Goal: Information Seeking & Learning: Compare options

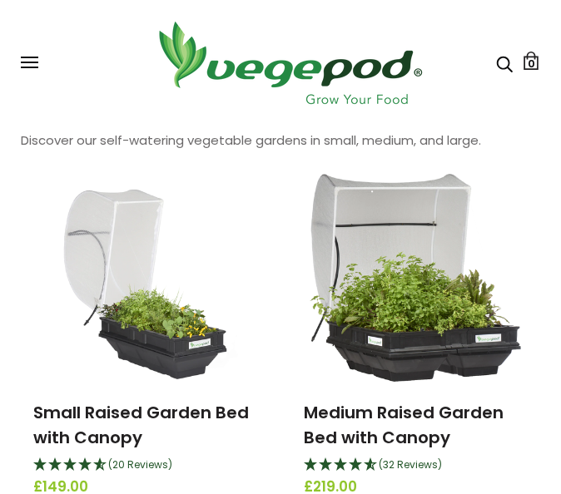
scroll to position [83, 0]
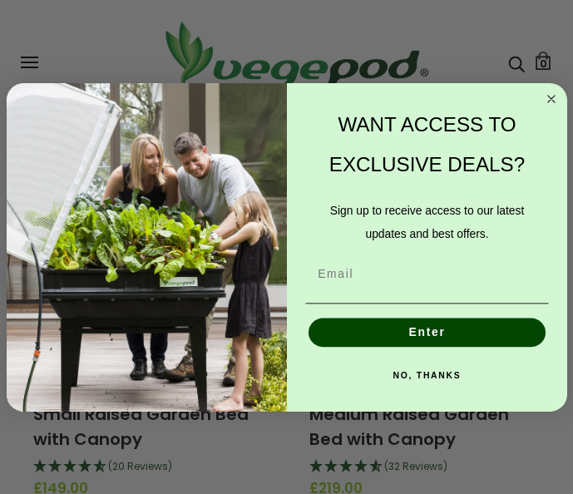
click at [552, 97] on circle "Close dialog" at bounding box center [552, 99] width 17 height 17
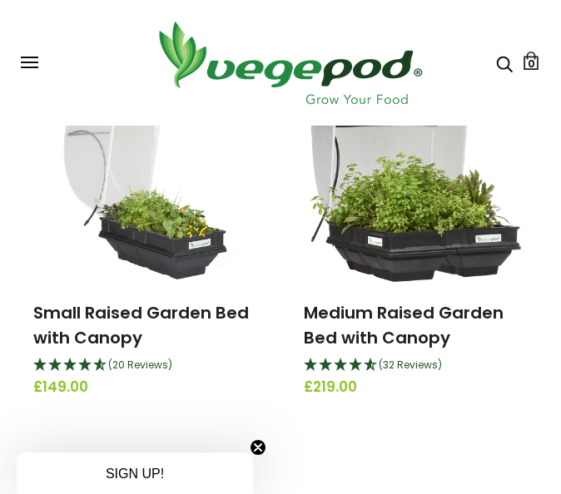
scroll to position [166, 0]
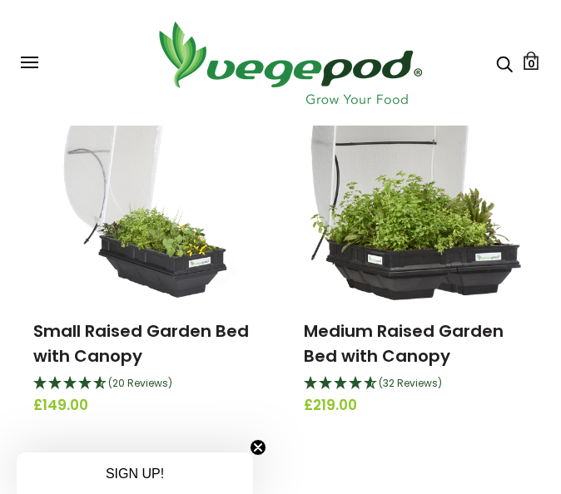
click at [169, 264] on img at bounding box center [146, 196] width 198 height 208
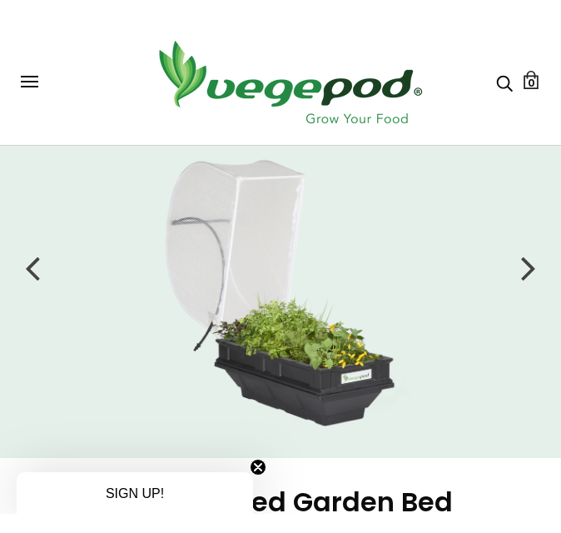
scroll to position [83, 0]
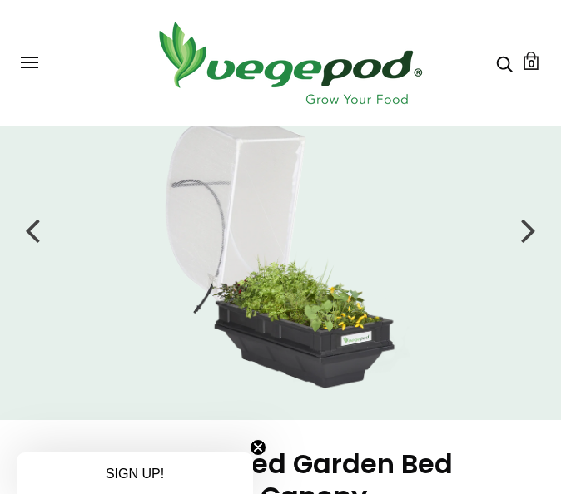
click at [525, 227] on div at bounding box center [528, 230] width 15 height 42
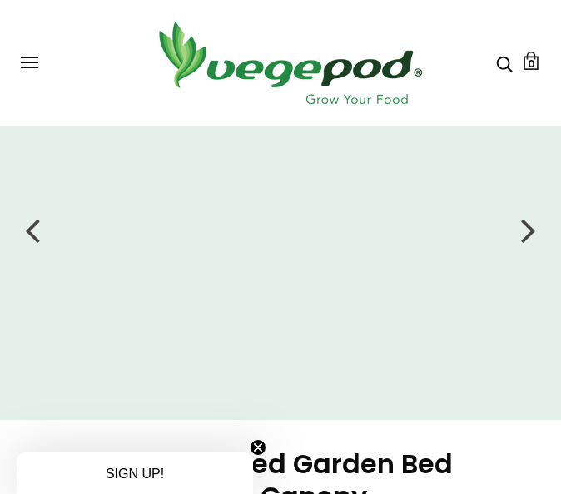
click at [525, 227] on div at bounding box center [528, 230] width 15 height 42
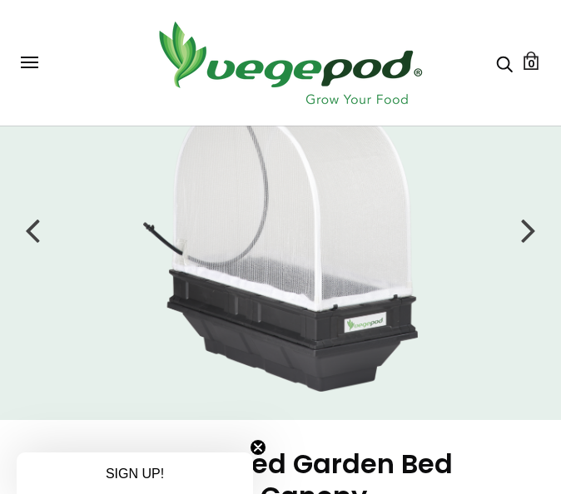
click at [525, 227] on div at bounding box center [528, 230] width 15 height 42
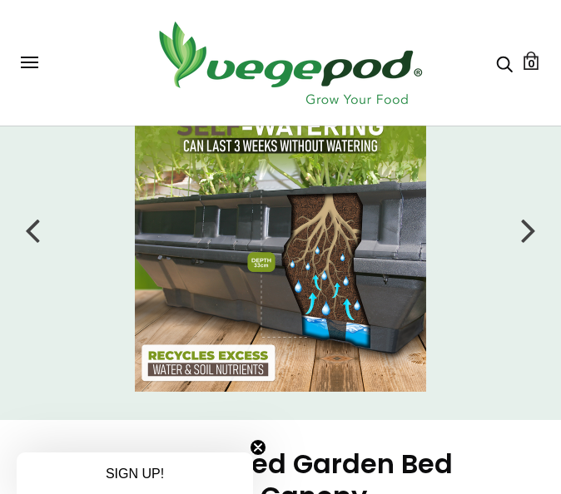
click at [525, 226] on div at bounding box center [528, 230] width 15 height 42
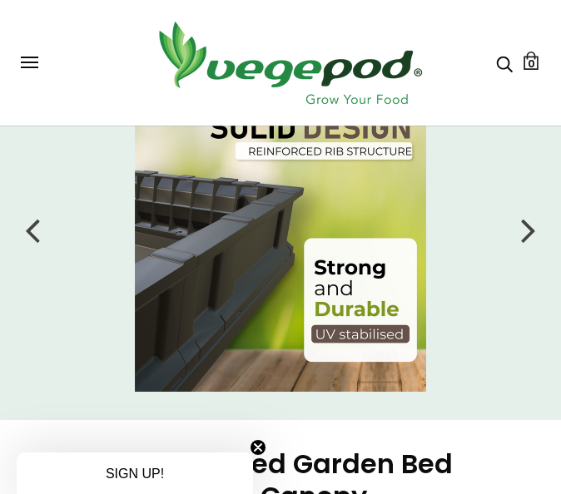
click at [525, 225] on div at bounding box center [528, 230] width 15 height 42
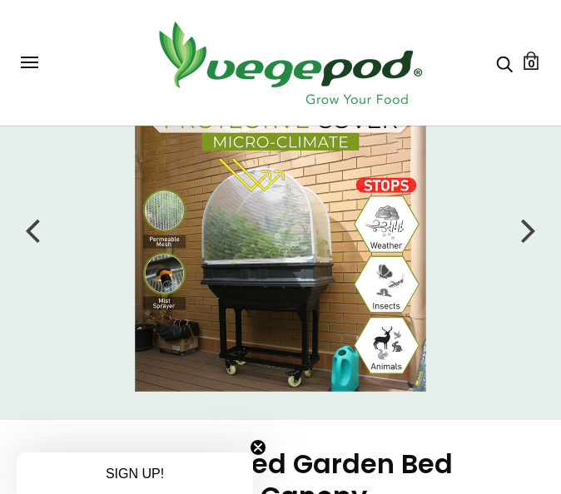
click at [525, 225] on div at bounding box center [528, 230] width 15 height 42
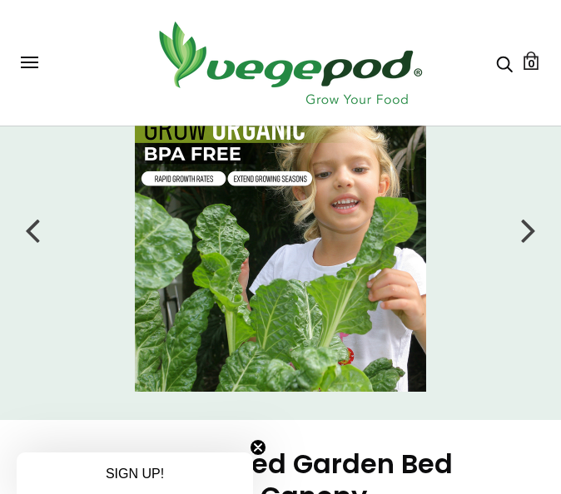
click at [525, 225] on div at bounding box center [528, 230] width 15 height 42
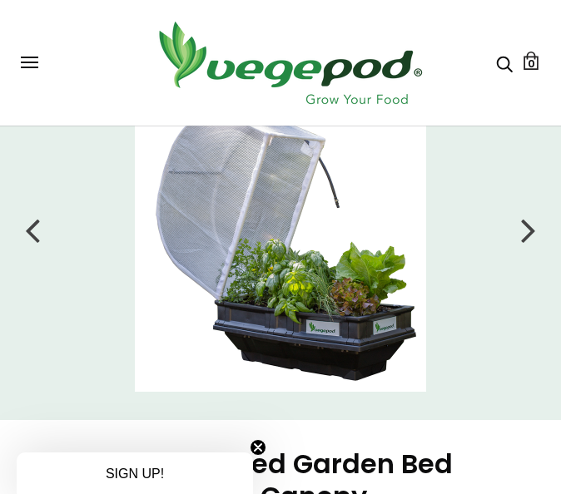
click at [525, 225] on div at bounding box center [528, 230] width 15 height 42
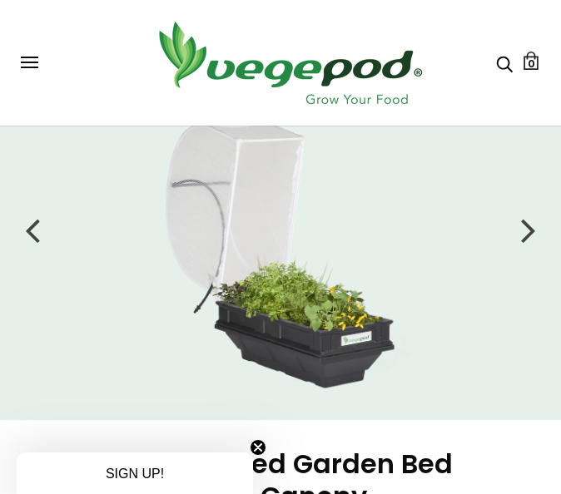
click at [525, 225] on div at bounding box center [528, 230] width 15 height 42
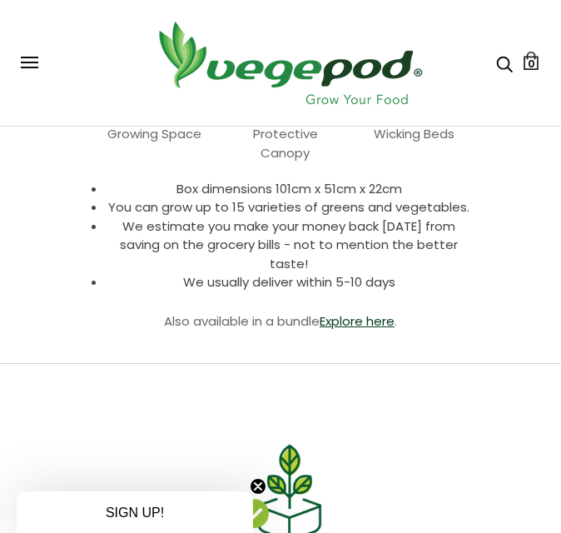
scroll to position [749, 0]
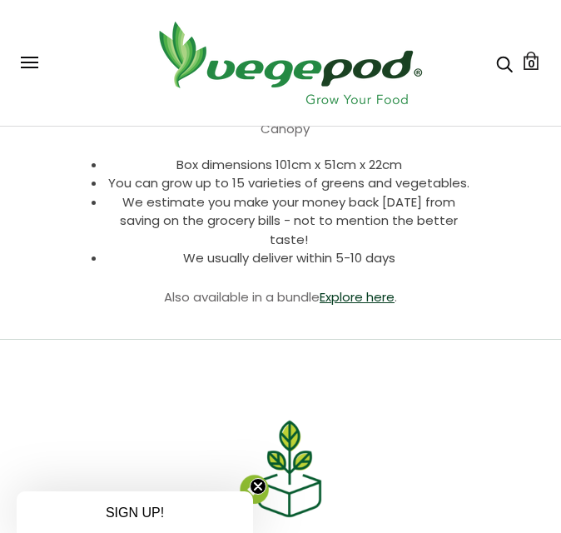
click at [252, 494] on div "SIGN UP! Close teaser" at bounding box center [135, 512] width 236 height 42
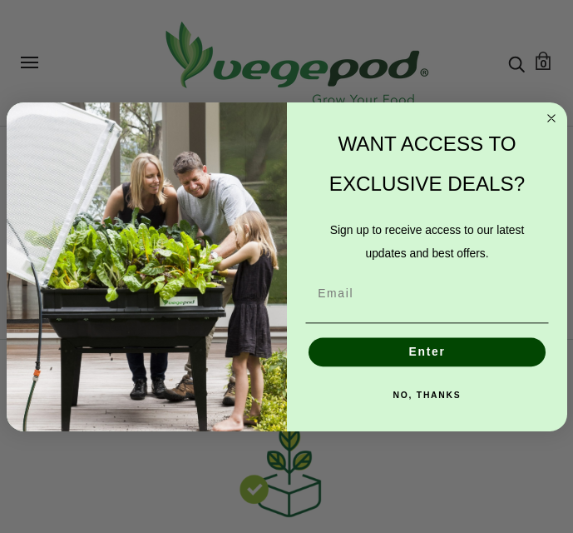
click at [551, 117] on icon "Close dialog" at bounding box center [551, 118] width 7 height 7
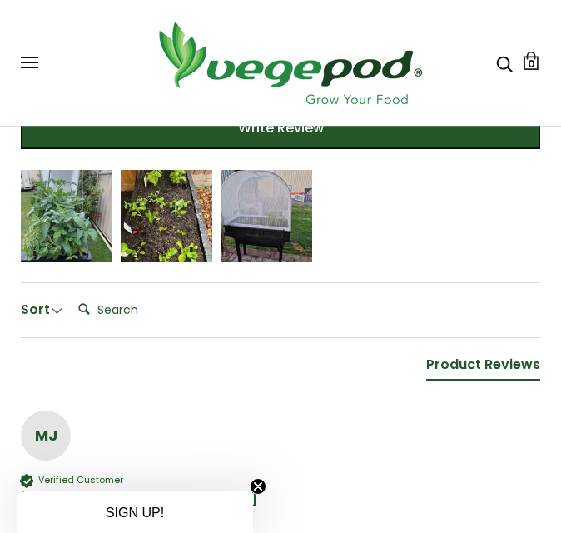
scroll to position [1498, 0]
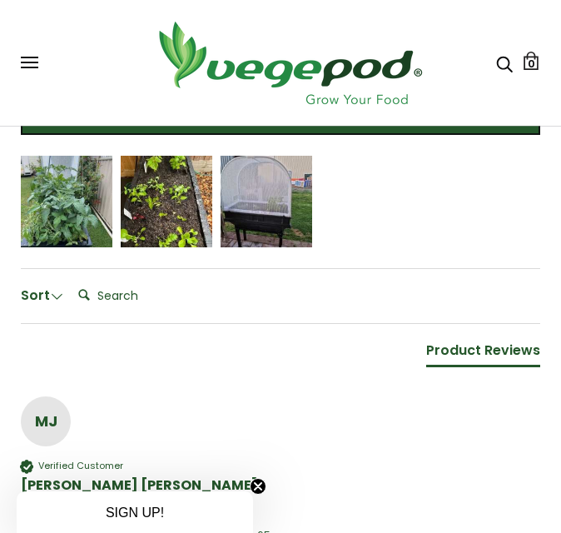
click at [73, 206] on div "Jennifer Rogers" at bounding box center [66, 212] width 68 height 12
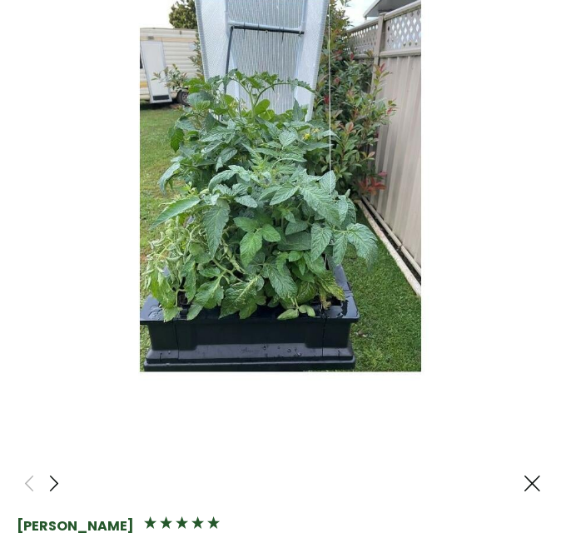
scroll to position [83, 0]
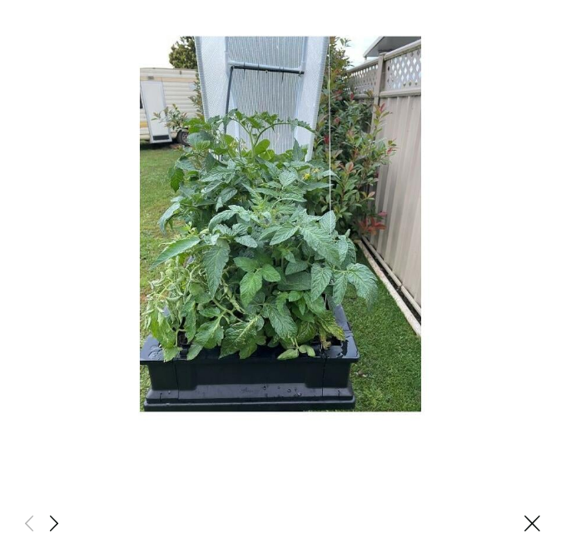
click at [55, 494] on span at bounding box center [54, 523] width 20 height 21
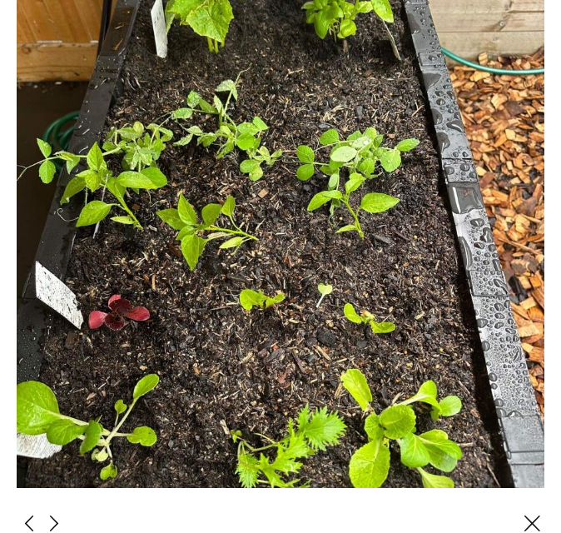
click at [52, 494] on span at bounding box center [54, 523] width 20 height 21
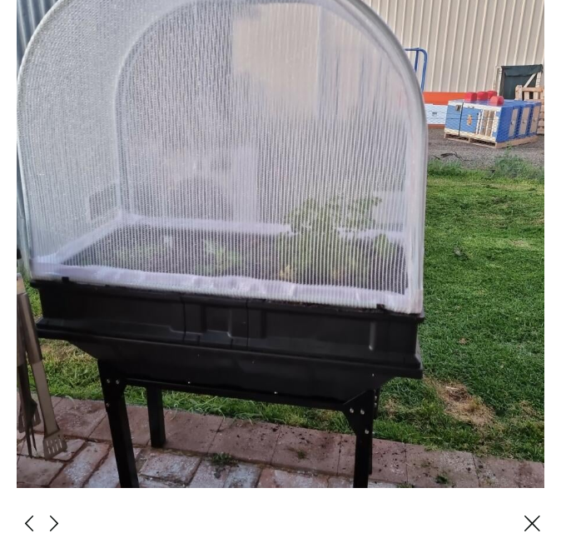
click at [48, 494] on span at bounding box center [54, 523] width 20 height 21
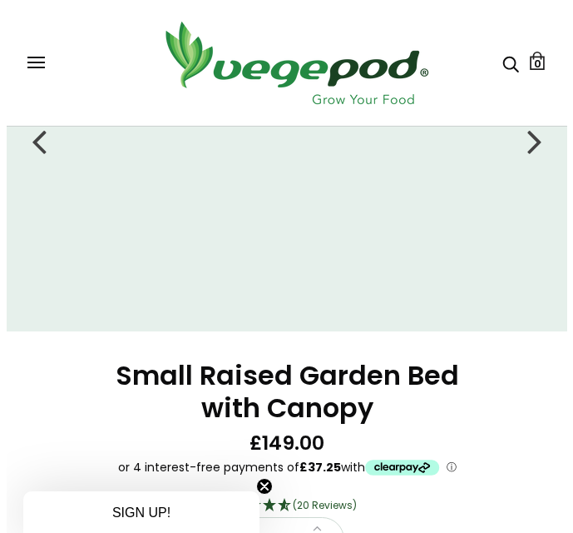
scroll to position [0, 0]
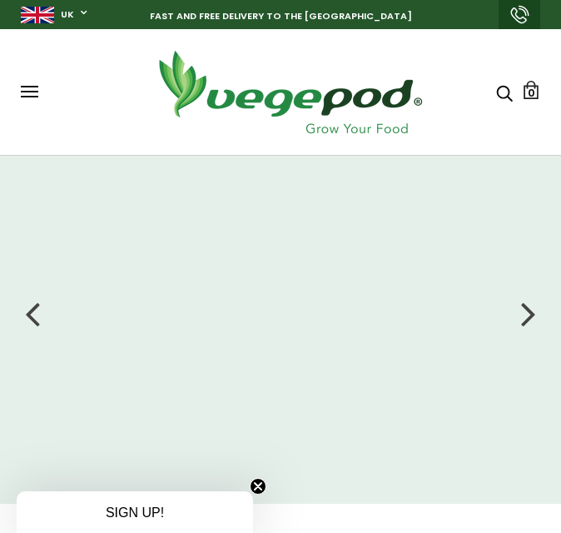
click at [27, 99] on div "Shop Vegepod Bundles Vegepods Stands & Trolleys Kitchen Garden Accessories & Ot…" at bounding box center [280, 92] width 519 height 92
click at [27, 88] on button at bounding box center [29, 92] width 17 height 12
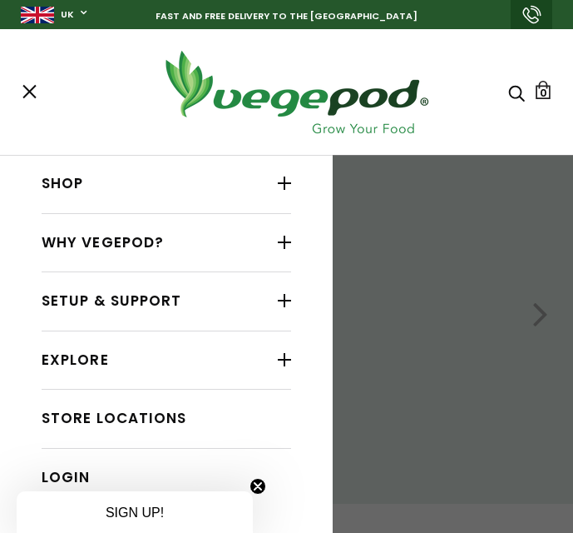
click at [278, 193] on div at bounding box center [284, 183] width 13 height 22
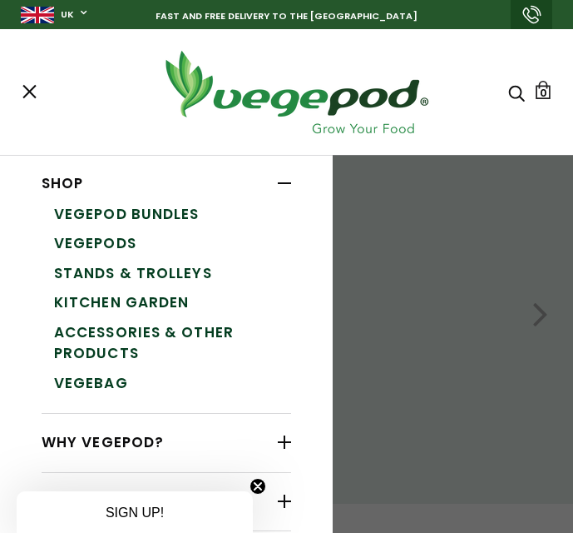
click at [68, 212] on link "Vegepod Bundles" at bounding box center [172, 215] width 237 height 30
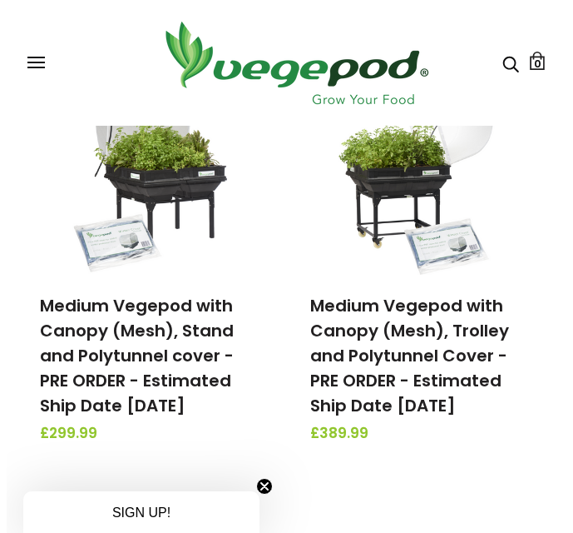
scroll to position [333, 0]
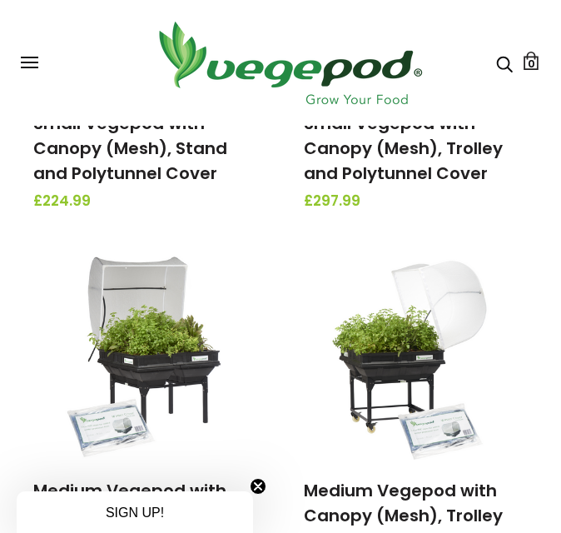
click at [31, 51] on div "Shop Vegepod Bundles Vegepods Stands & Trolleys Kitchen Garden Accessories & Ot…" at bounding box center [280, 63] width 519 height 92
click at [34, 62] on span at bounding box center [29, 63] width 17 height 2
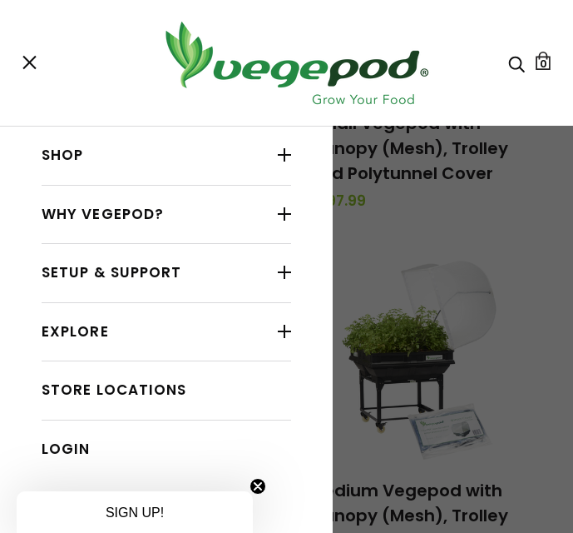
click at [278, 161] on div at bounding box center [284, 155] width 13 height 22
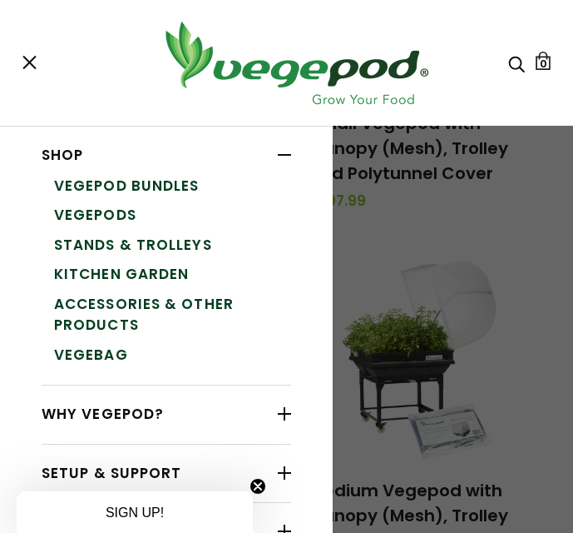
click at [105, 268] on link "Kitchen Garden" at bounding box center [172, 275] width 237 height 30
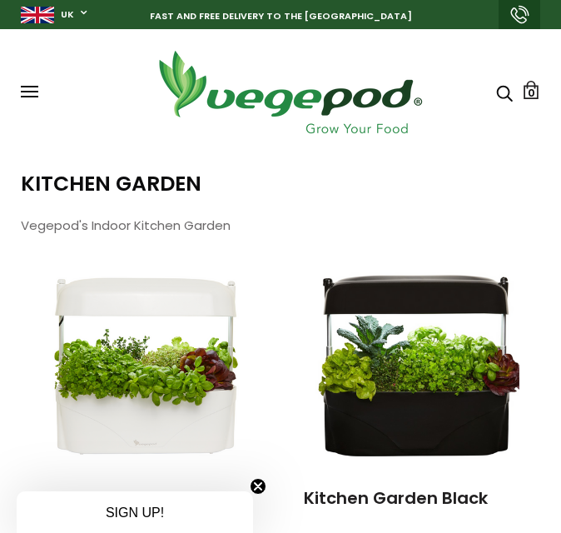
click at [27, 97] on span at bounding box center [29, 97] width 17 height 2
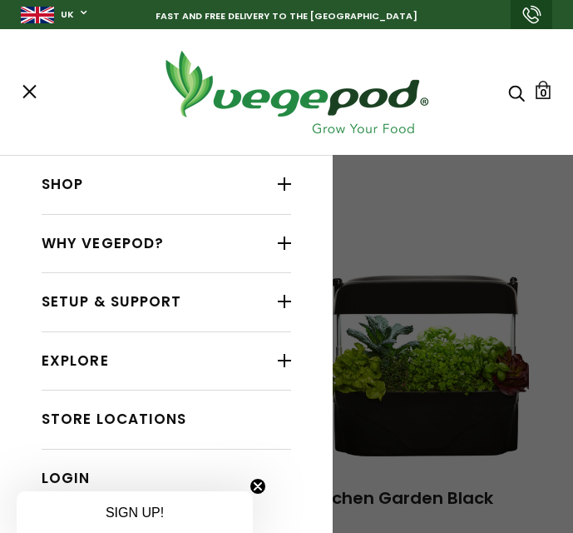
click at [278, 194] on div at bounding box center [284, 184] width 13 height 22
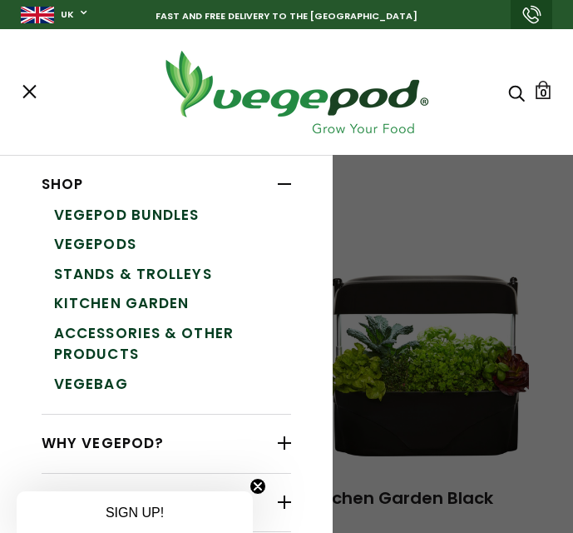
click at [72, 391] on link "VegeBag" at bounding box center [172, 385] width 237 height 30
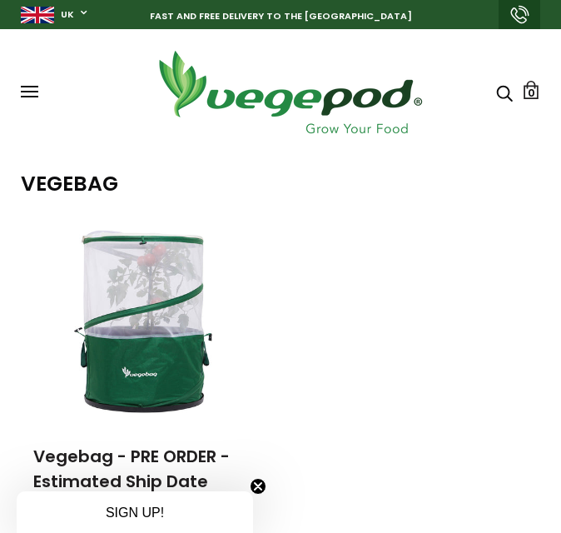
click at [124, 294] on img at bounding box center [146, 321] width 208 height 208
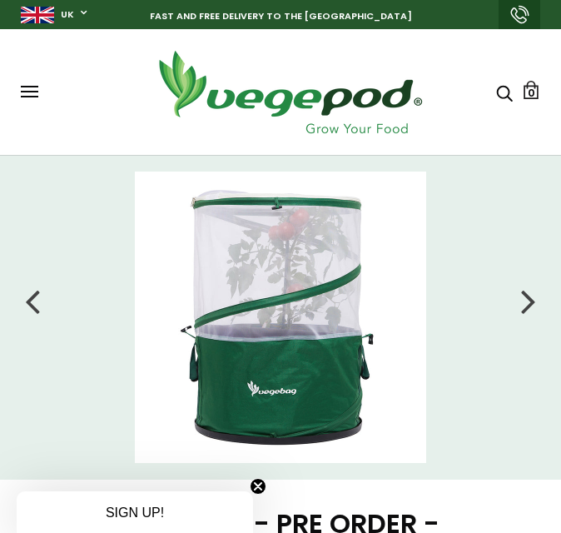
click at [534, 299] on div at bounding box center [528, 301] width 15 height 42
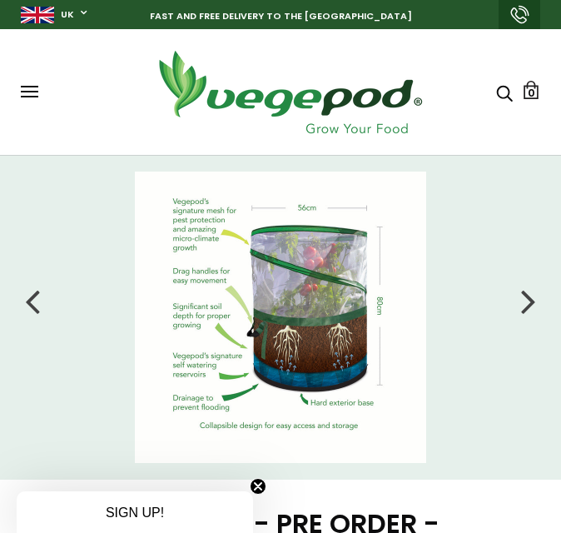
click at [530, 310] on div at bounding box center [528, 301] width 15 height 42
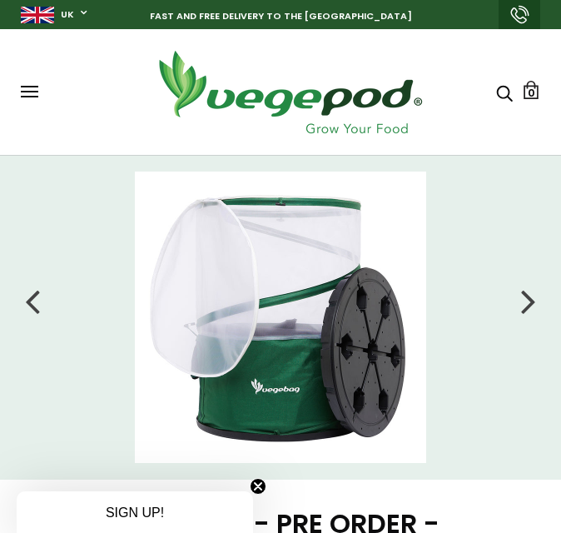
click at [512, 298] on li at bounding box center [280, 316] width 561 height 291
click at [529, 301] on div at bounding box center [528, 301] width 15 height 42
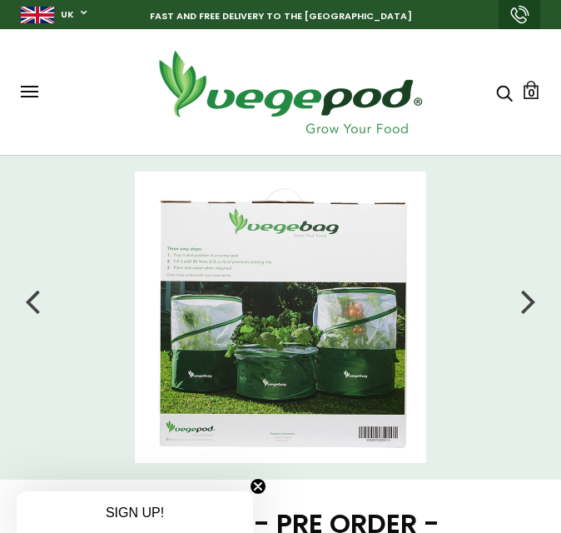
click at [529, 301] on div at bounding box center [528, 301] width 15 height 42
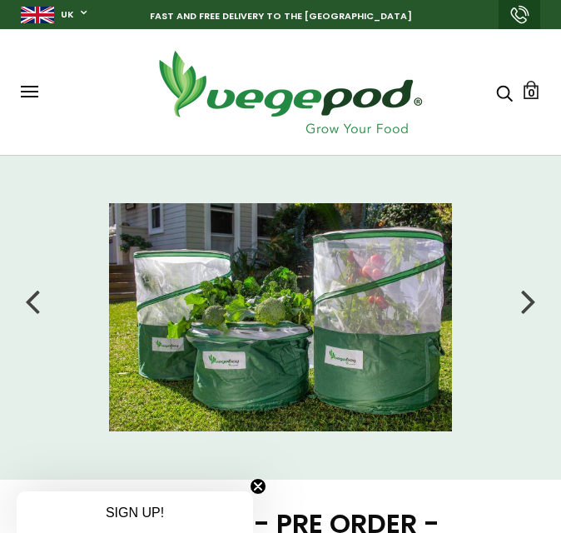
click at [528, 300] on div at bounding box center [528, 301] width 15 height 42
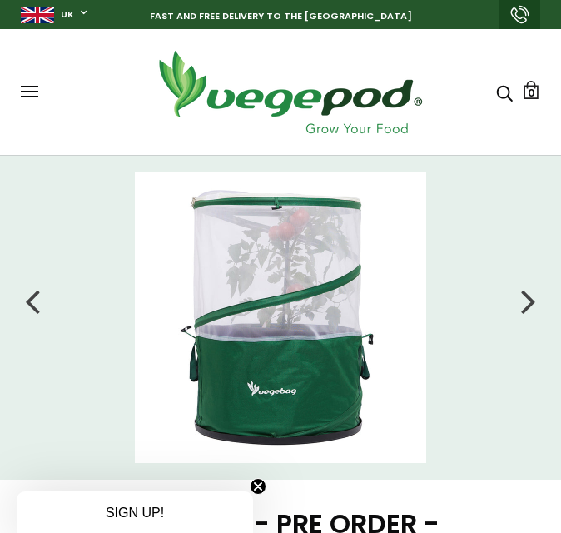
click at [27, 96] on span at bounding box center [29, 97] width 17 height 2
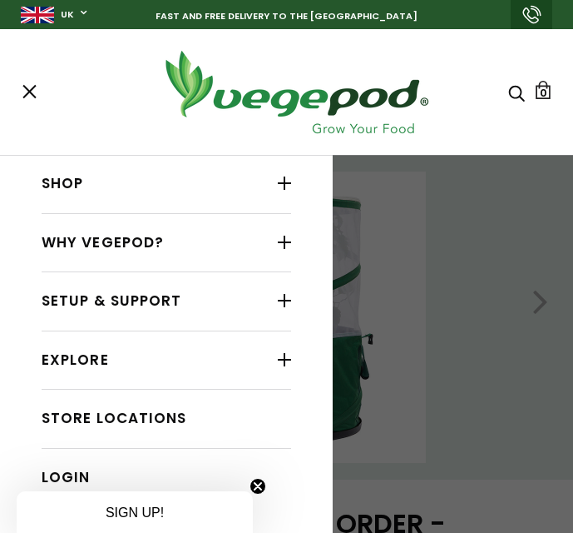
click at [252, 183] on link "Shop" at bounding box center [167, 184] width 250 height 32
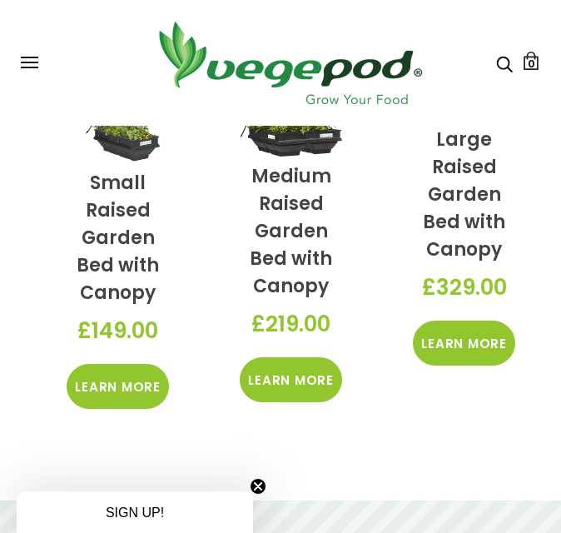
scroll to position [749, 0]
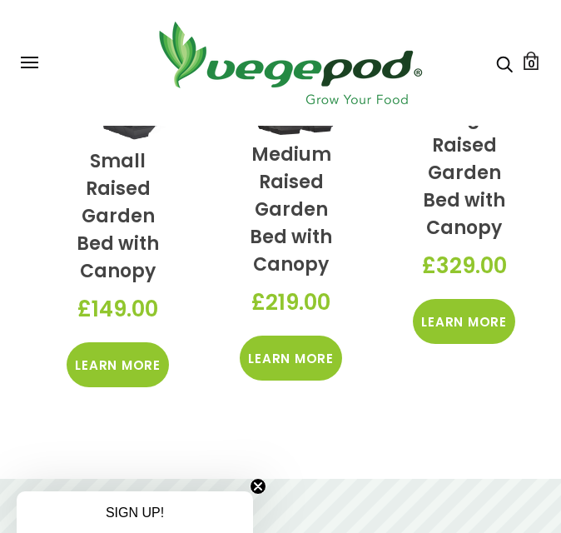
click at [306, 349] on link "Learn More" at bounding box center [291, 357] width 102 height 45
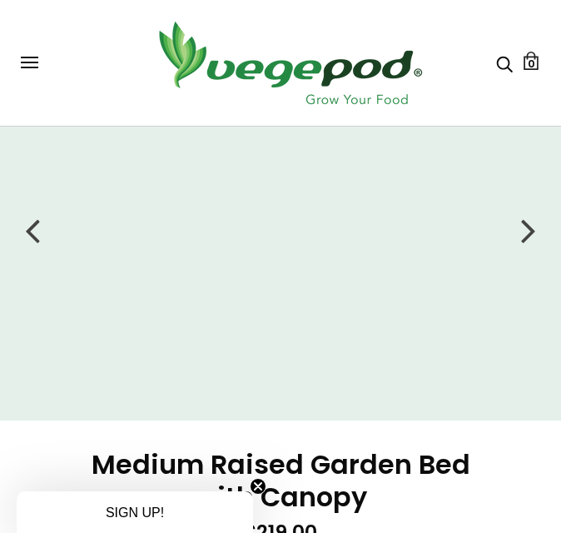
click at [526, 244] on div at bounding box center [528, 230] width 15 height 42
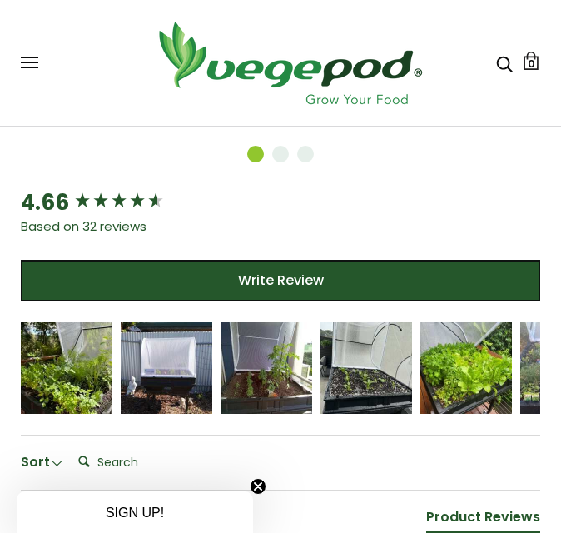
scroll to position [1498, 0]
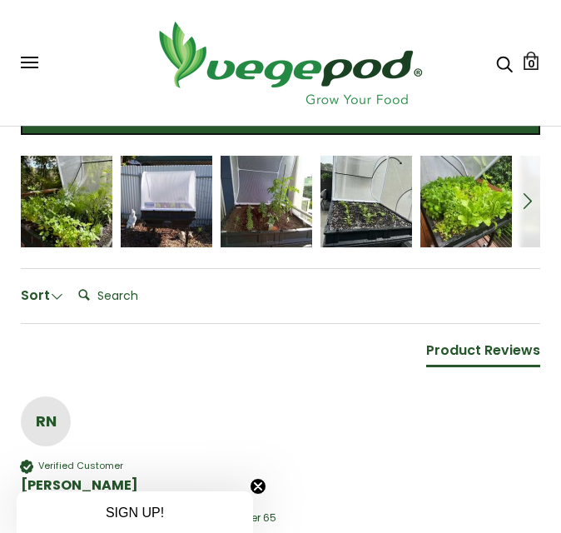
click at [67, 226] on div "Anonymous" at bounding box center [67, 202] width 92 height 92
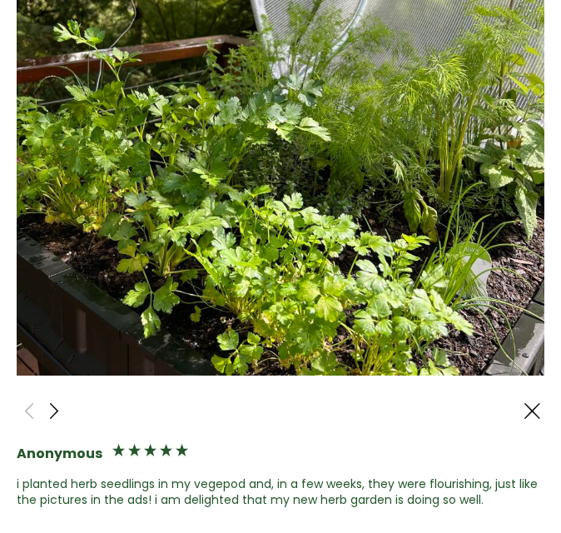
scroll to position [166, 0]
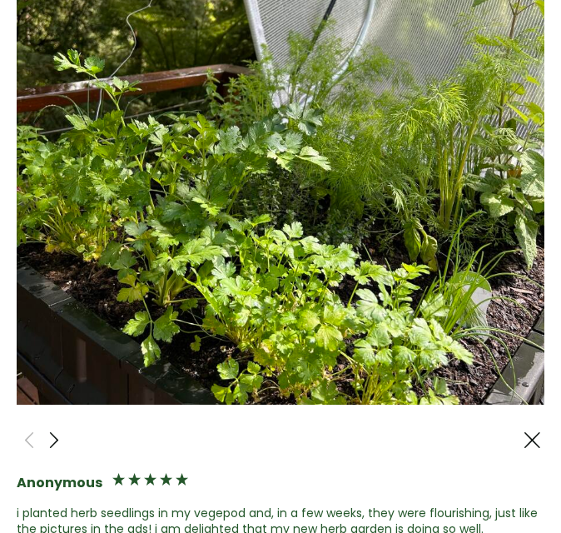
click at [54, 430] on span at bounding box center [54, 439] width 20 height 21
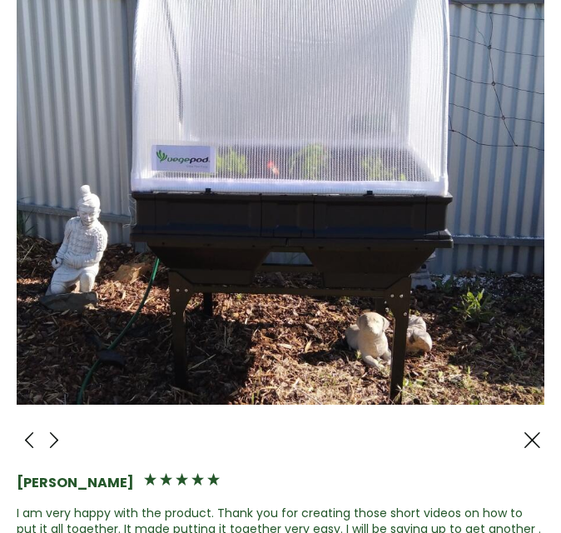
click at [56, 429] on span at bounding box center [54, 439] width 20 height 21
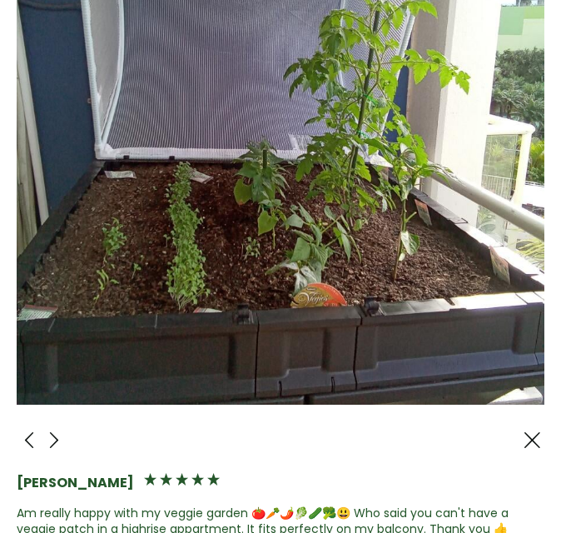
click at [59, 429] on span at bounding box center [54, 439] width 20 height 21
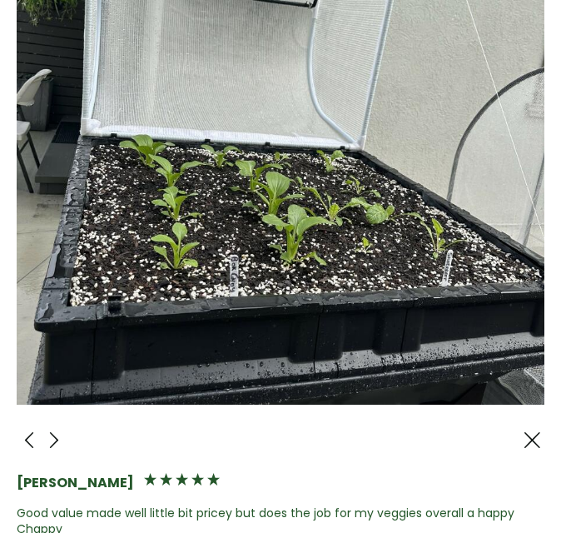
click at [57, 429] on span at bounding box center [54, 439] width 20 height 21
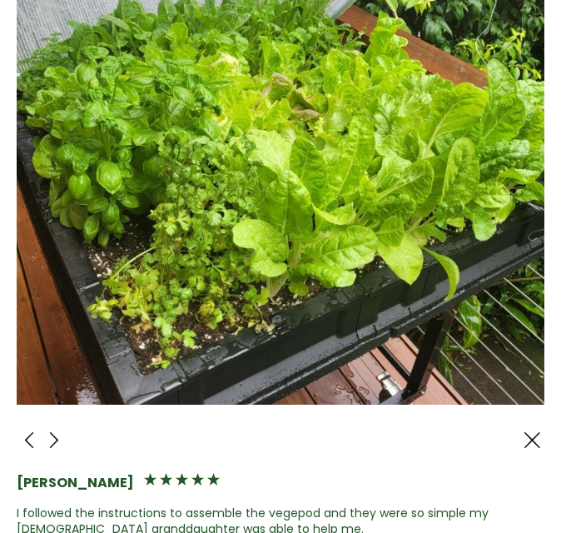
click at [56, 429] on span at bounding box center [54, 439] width 20 height 21
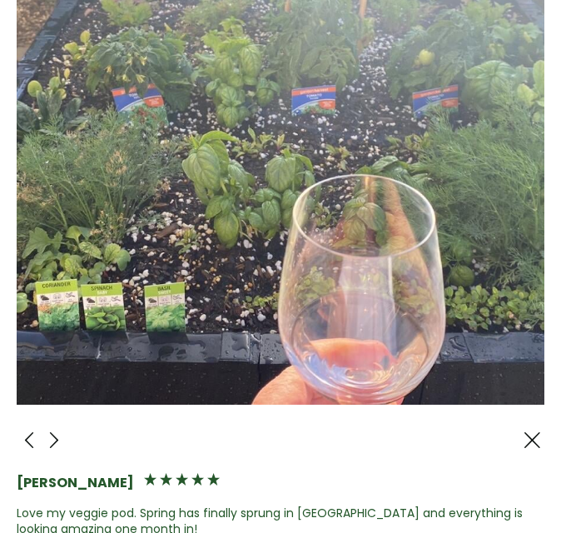
click at [55, 429] on span at bounding box center [54, 439] width 20 height 21
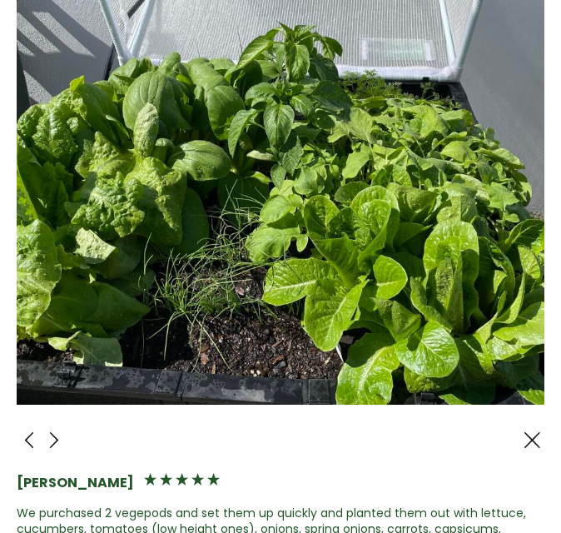
click at [58, 429] on span at bounding box center [54, 439] width 20 height 21
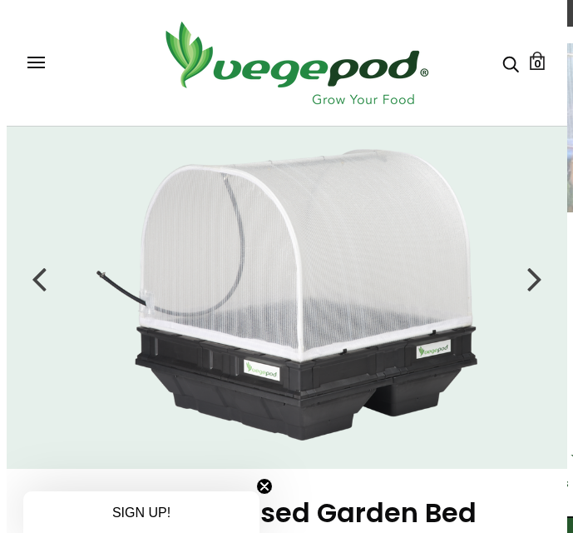
scroll to position [0, 0]
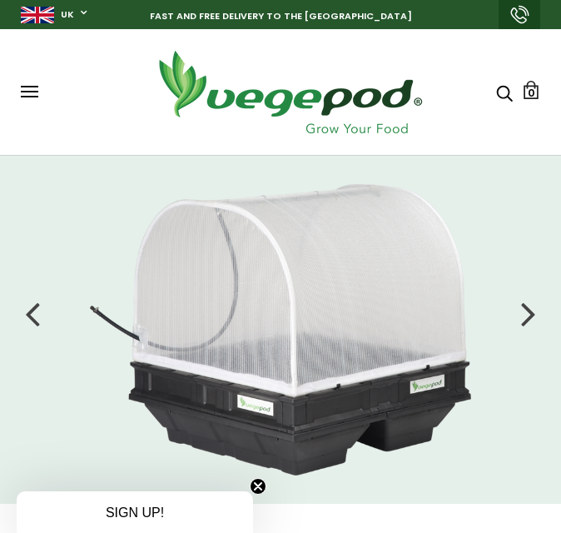
click at [33, 89] on button at bounding box center [29, 92] width 17 height 12
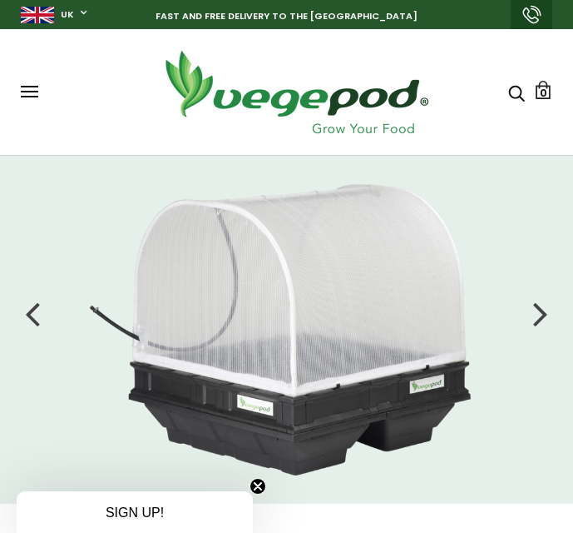
scroll to position [0, 167]
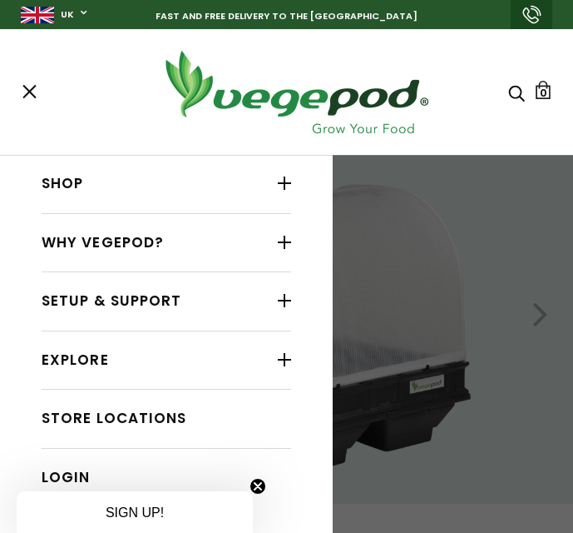
click at [135, 256] on link "Why Vegepod?" at bounding box center [167, 243] width 250 height 32
click at [278, 241] on div at bounding box center [284, 242] width 13 height 22
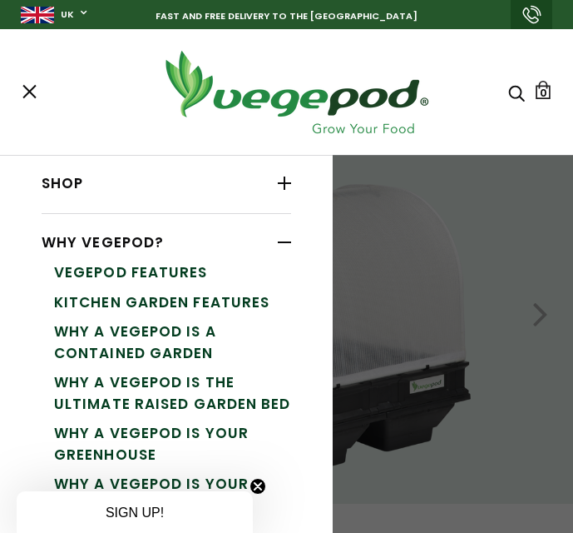
click at [278, 246] on div at bounding box center [284, 242] width 13 height 22
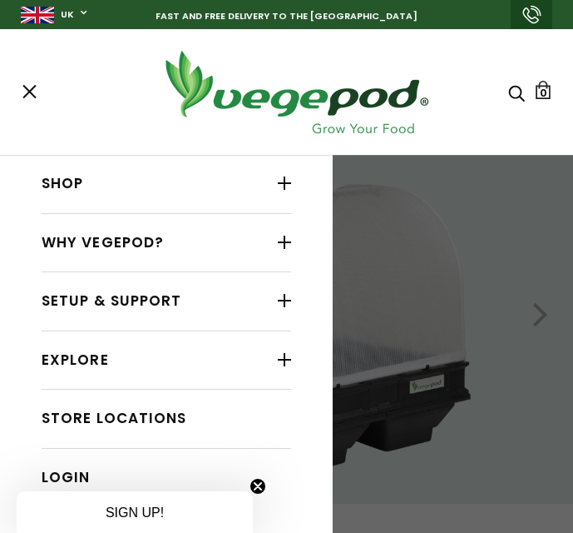
click at [278, 186] on div at bounding box center [284, 183] width 13 height 22
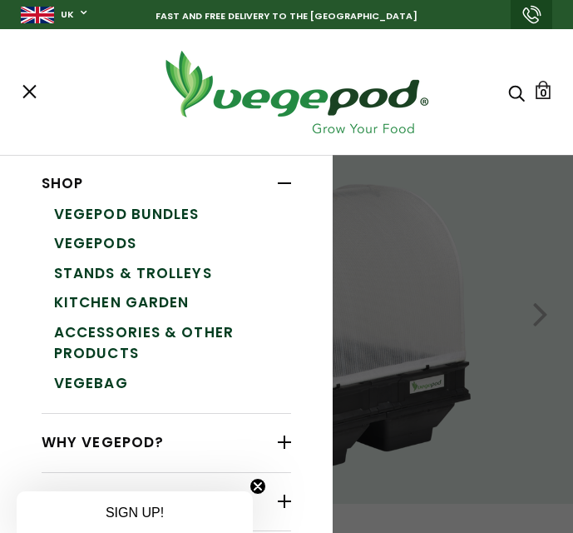
click at [121, 242] on link "Vegepods" at bounding box center [172, 244] width 237 height 30
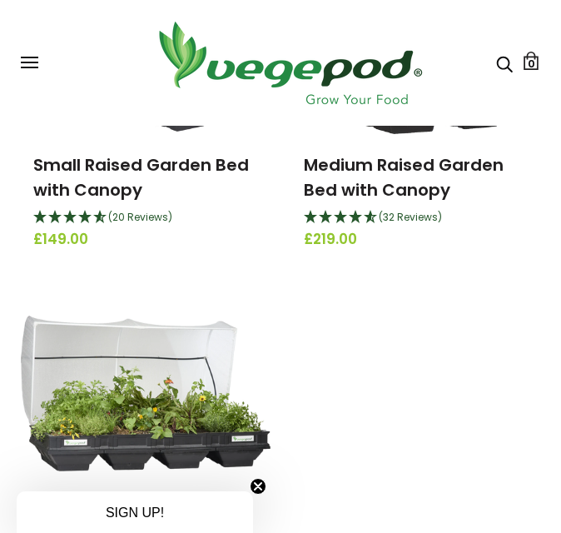
scroll to position [250, 0]
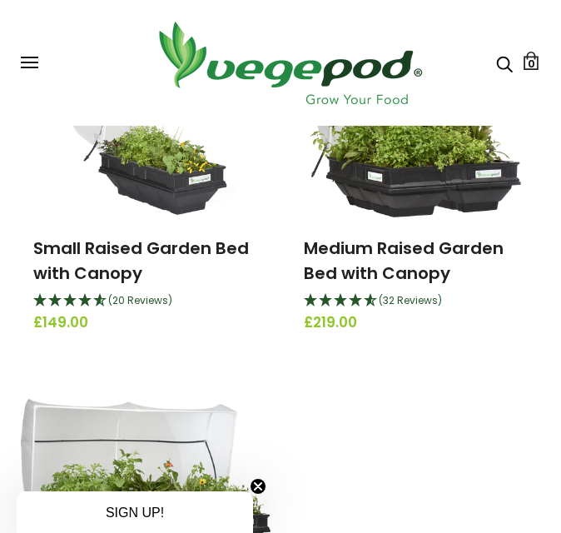
click at [117, 241] on link "Small Raised Garden Bed with Canopy" at bounding box center [141, 260] width 216 height 48
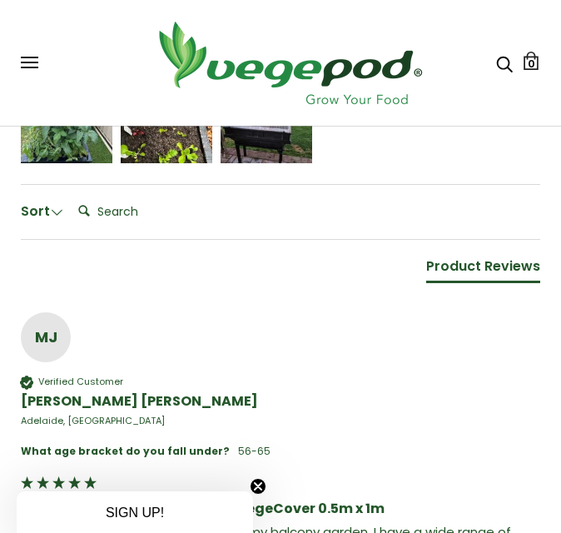
scroll to position [1332, 0]
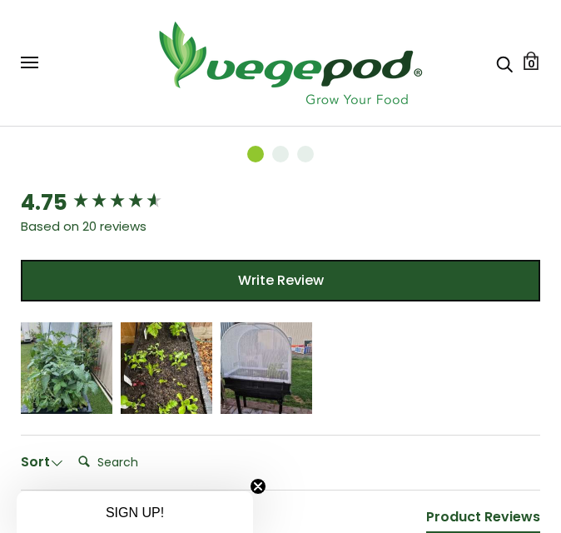
click at [63, 364] on icon "5 star rating" at bounding box center [65, 360] width 10 height 10
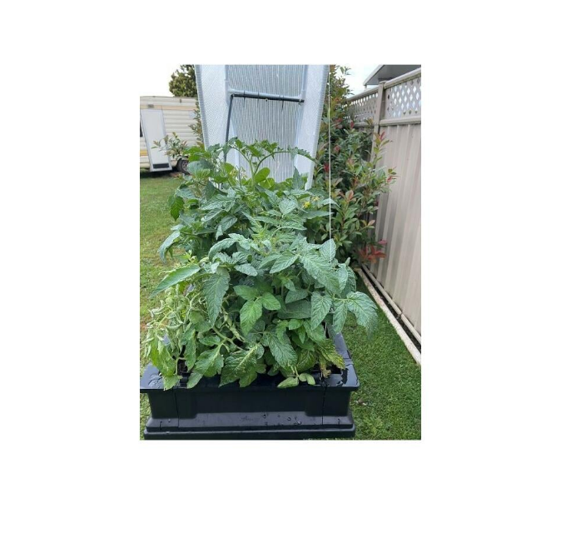
scroll to position [83, 0]
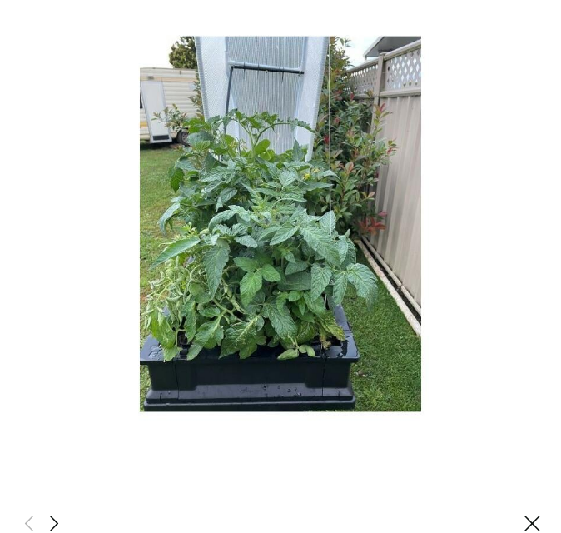
click at [56, 514] on span at bounding box center [54, 523] width 20 height 21
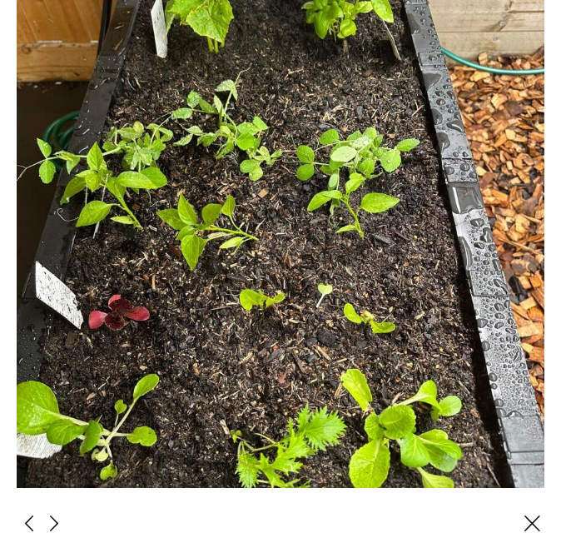
click at [57, 513] on span at bounding box center [54, 523] width 20 height 21
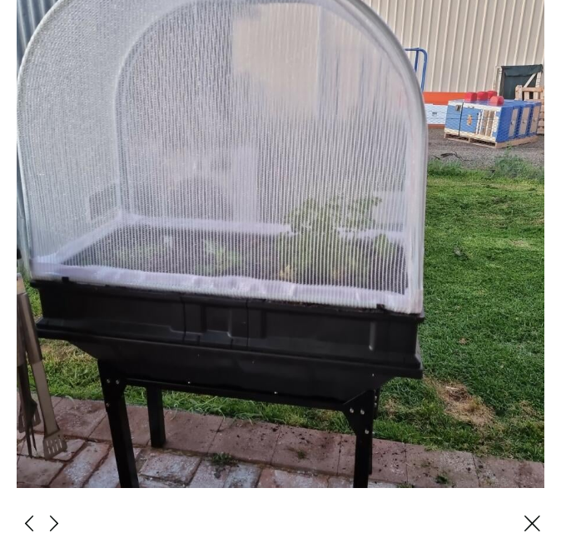
click at [54, 513] on span at bounding box center [54, 523] width 20 height 21
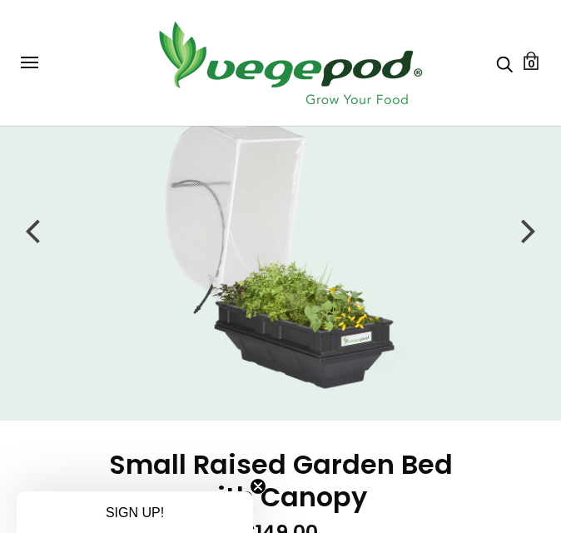
click at [528, 236] on div at bounding box center [528, 230] width 15 height 42
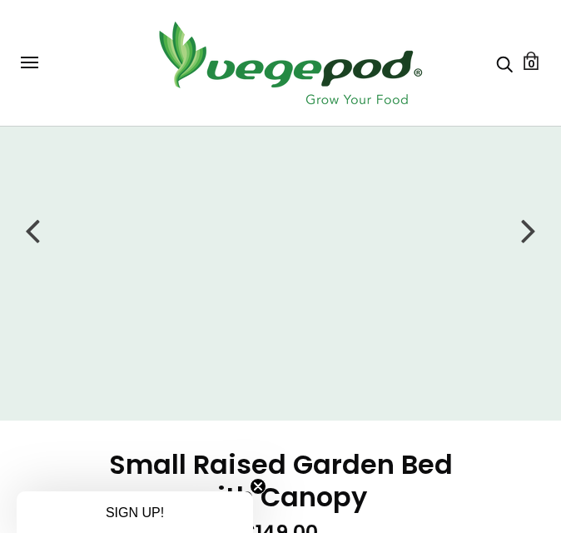
click at [529, 235] on div at bounding box center [528, 230] width 15 height 42
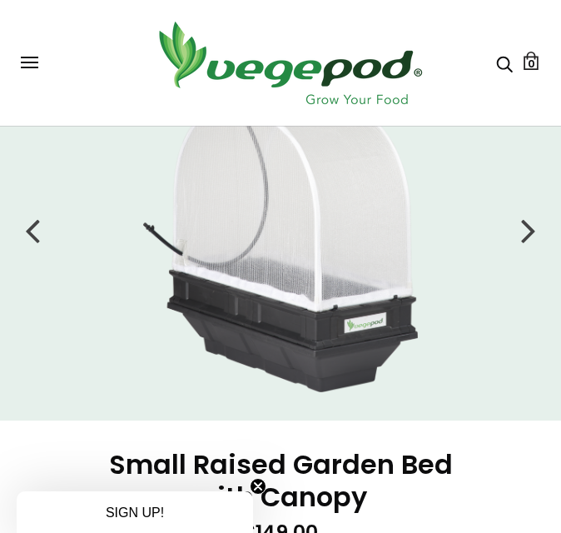
click at [529, 235] on div at bounding box center [528, 230] width 15 height 42
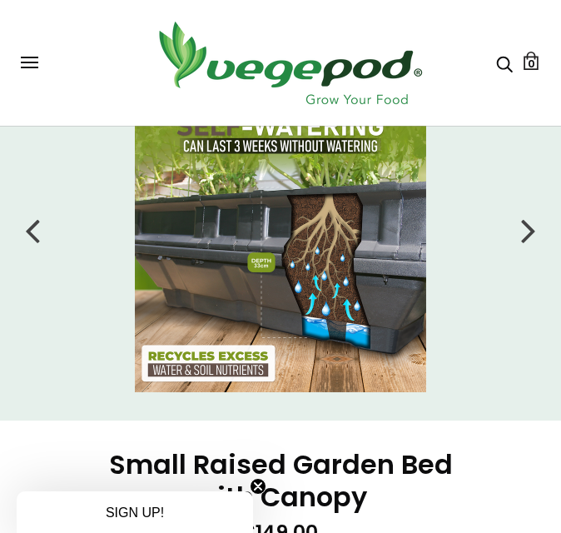
click at [526, 231] on div at bounding box center [528, 230] width 15 height 42
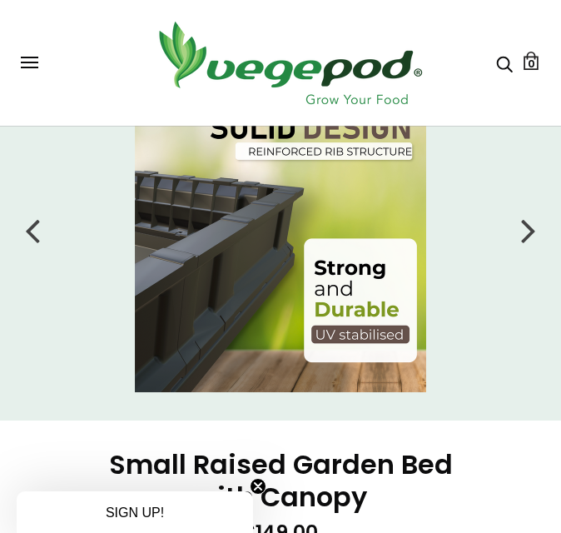
click at [526, 231] on div at bounding box center [528, 230] width 15 height 42
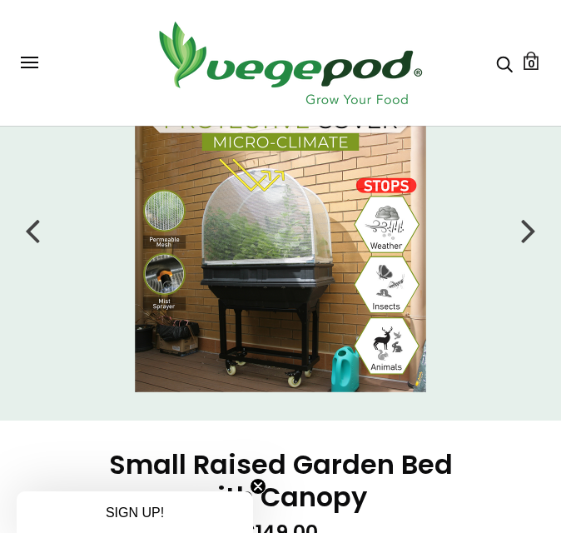
click at [528, 233] on div at bounding box center [528, 230] width 15 height 42
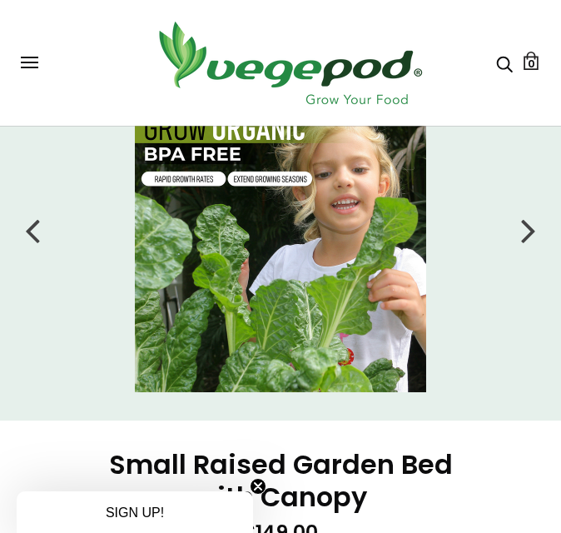
click at [528, 233] on div at bounding box center [528, 230] width 15 height 42
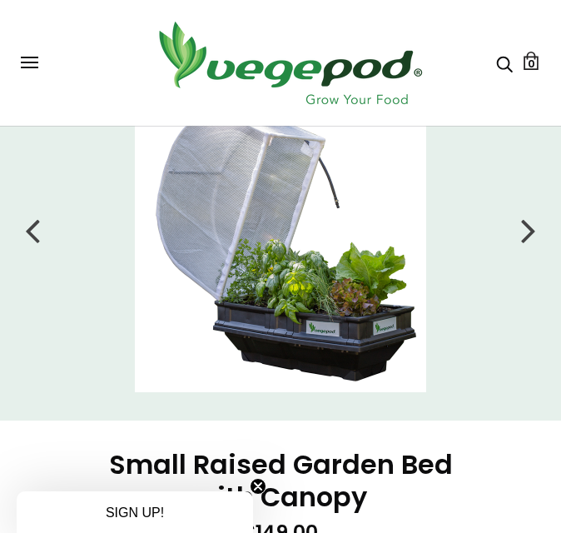
click at [528, 233] on div at bounding box center [528, 230] width 15 height 42
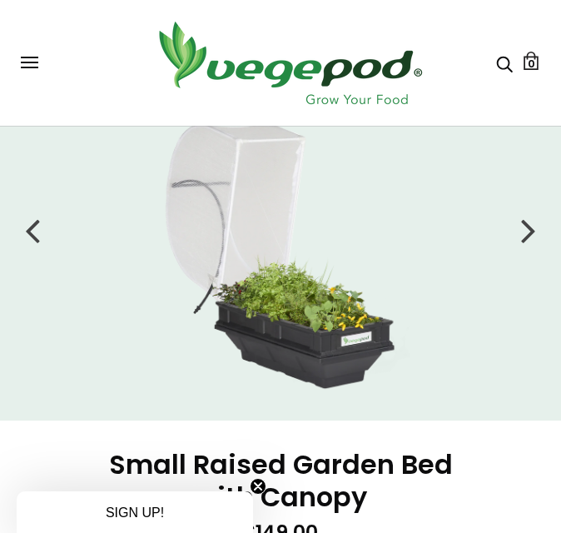
click at [528, 234] on div at bounding box center [528, 230] width 15 height 42
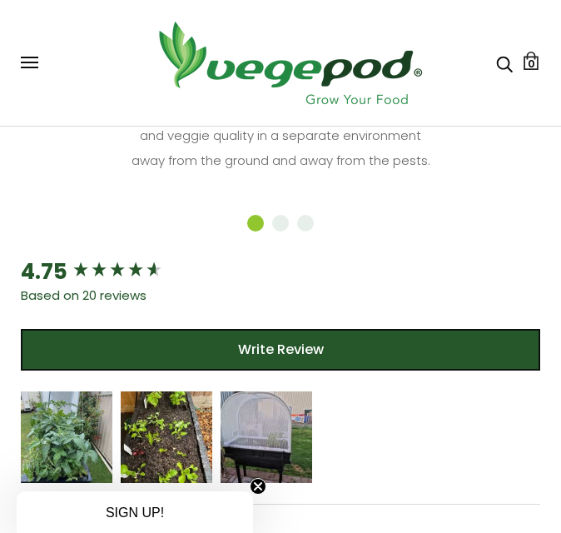
scroll to position [1248, 0]
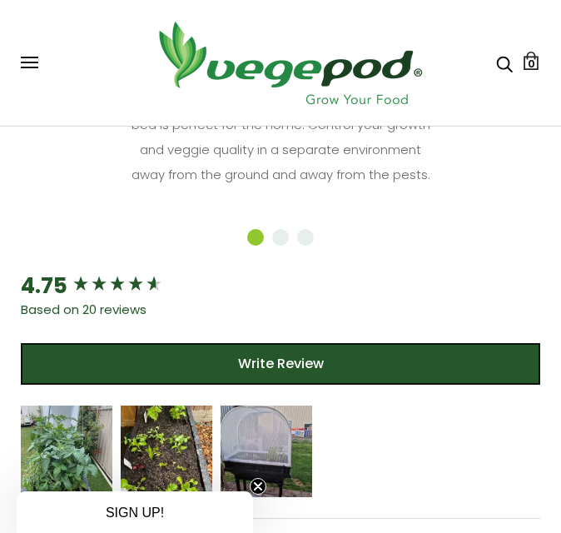
click at [35, 454] on div "Jennifer Rogers" at bounding box center [66, 451] width 68 height 32
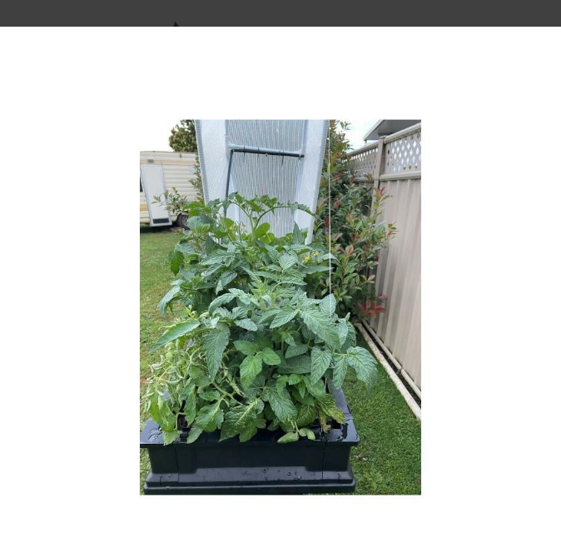
click at [455, 334] on img at bounding box center [281, 307] width 528 height 528
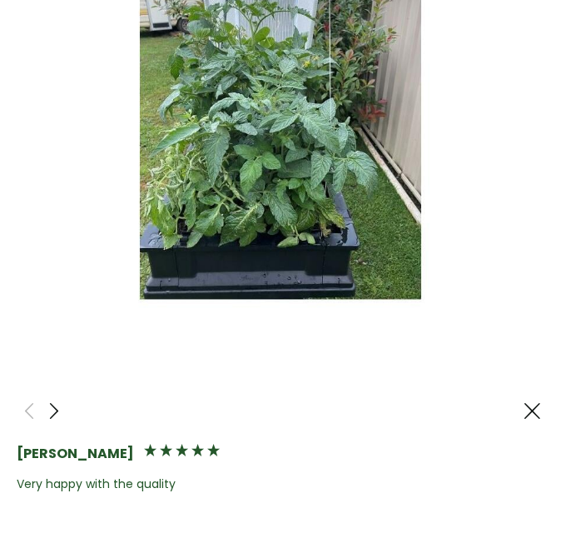
scroll to position [166, 0]
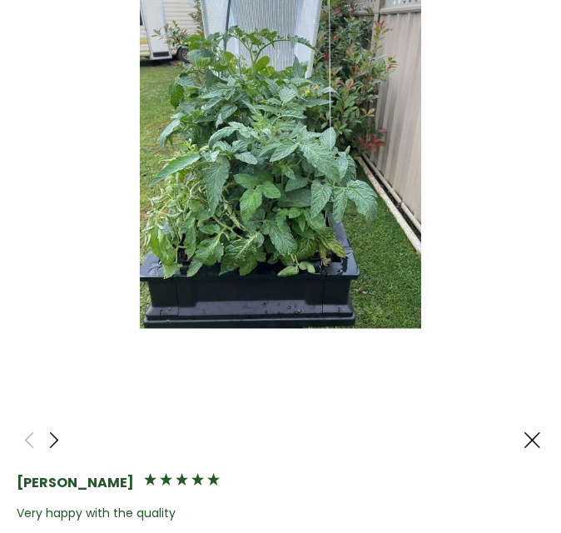
click at [50, 429] on span at bounding box center [54, 439] width 20 height 21
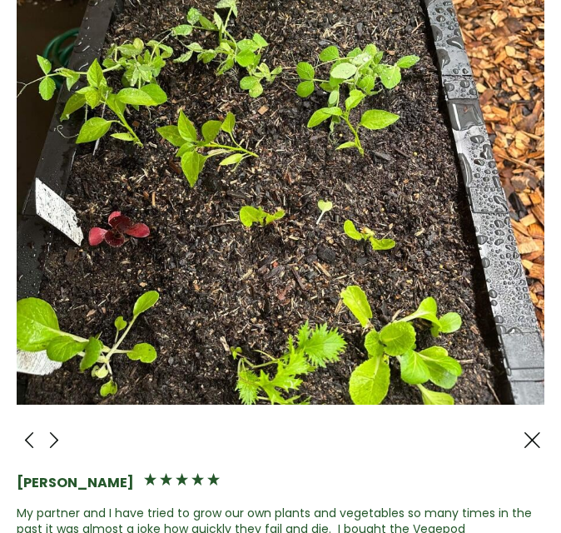
click at [54, 429] on span at bounding box center [54, 439] width 20 height 21
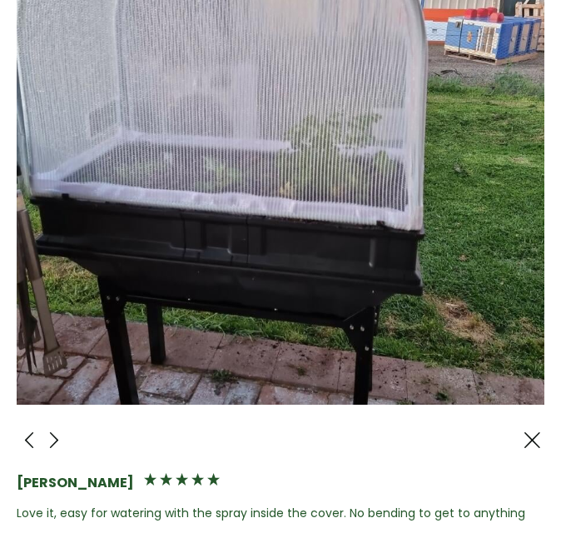
click at [54, 429] on span at bounding box center [54, 439] width 20 height 21
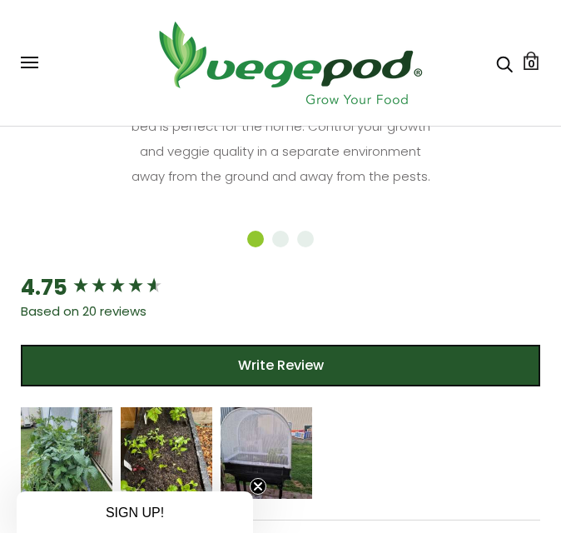
scroll to position [1248, 0]
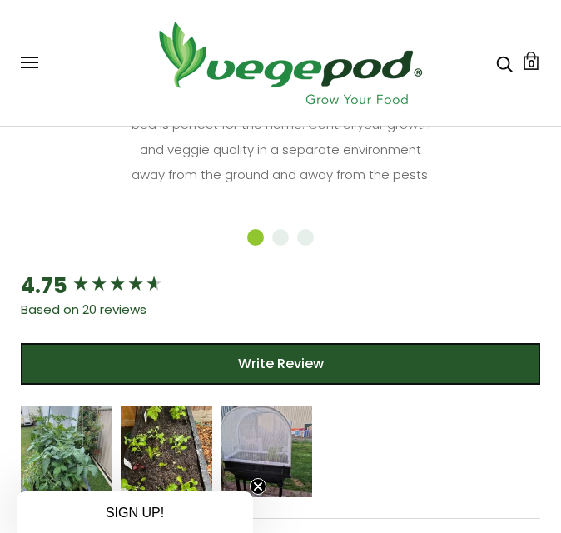
click at [229, 429] on div "Vanessa Ray" at bounding box center [267, 451] width 92 height 92
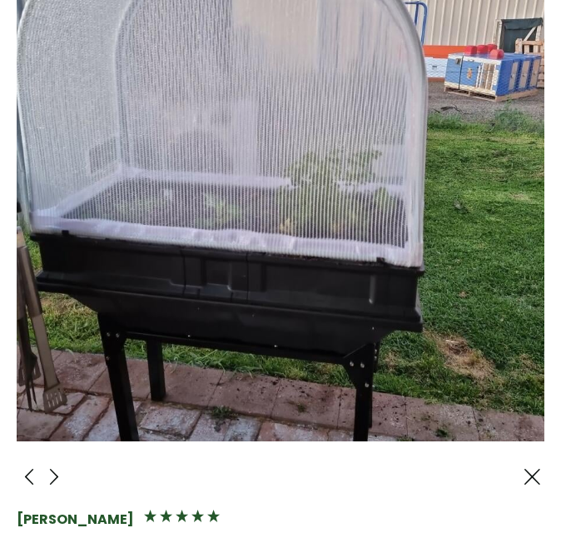
scroll to position [101, 0]
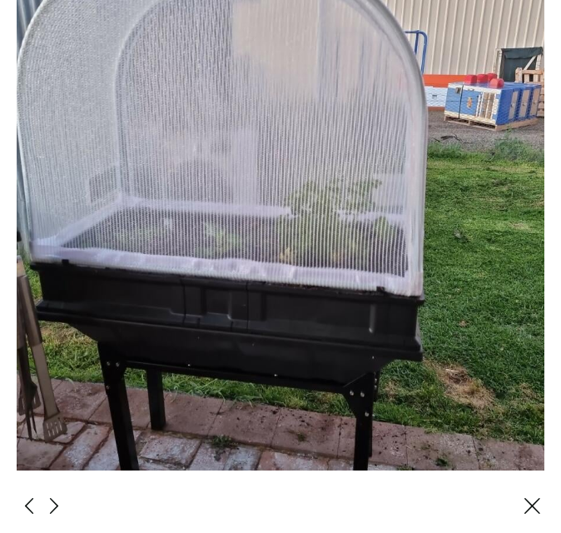
click at [376, 405] on img at bounding box center [281, 207] width 528 height 528
click at [53, 495] on span at bounding box center [54, 505] width 20 height 21
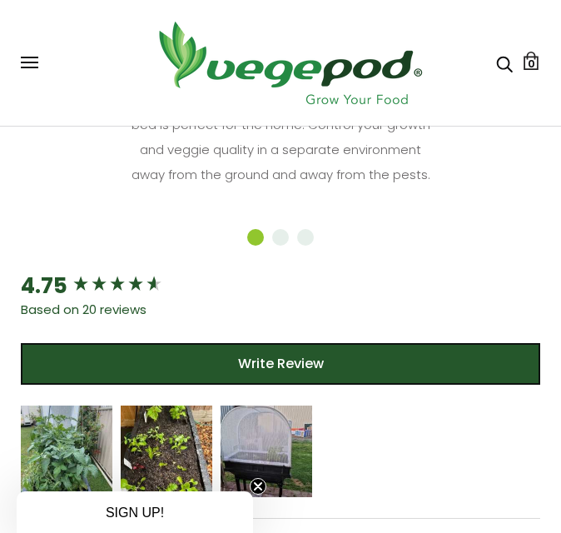
click at [75, 447] on icon "5 star rating" at bounding box center [76, 444] width 10 height 10
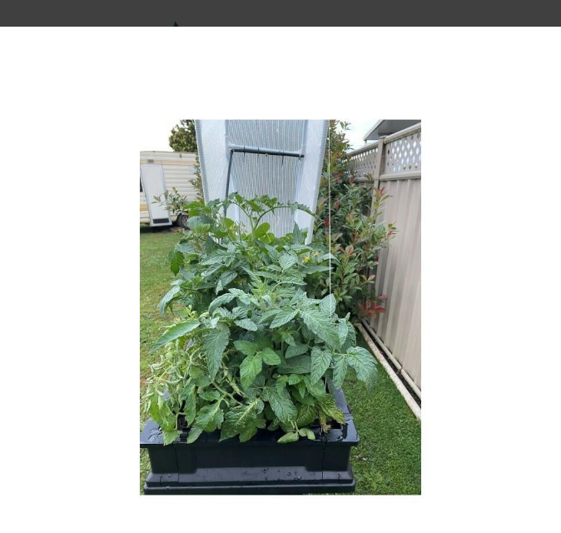
scroll to position [166, 0]
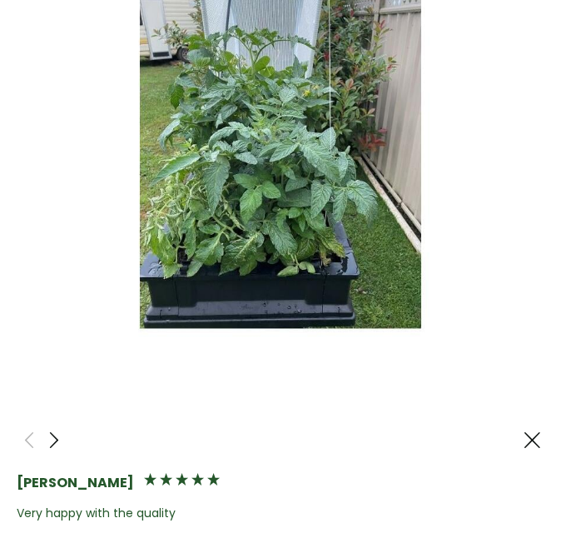
click at [55, 429] on span at bounding box center [54, 439] width 20 height 21
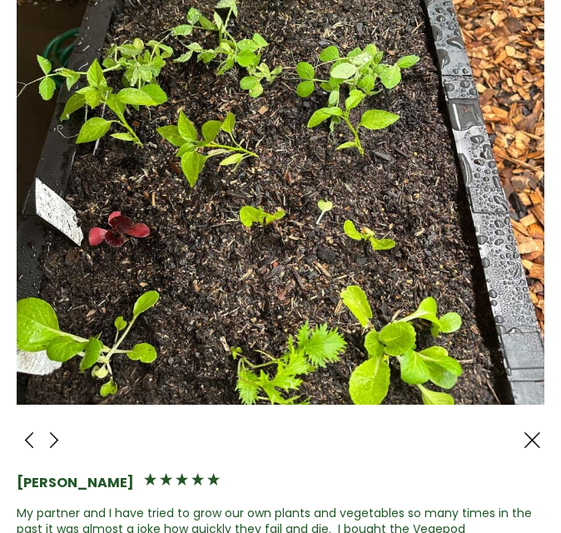
click at [54, 429] on span at bounding box center [54, 439] width 20 height 21
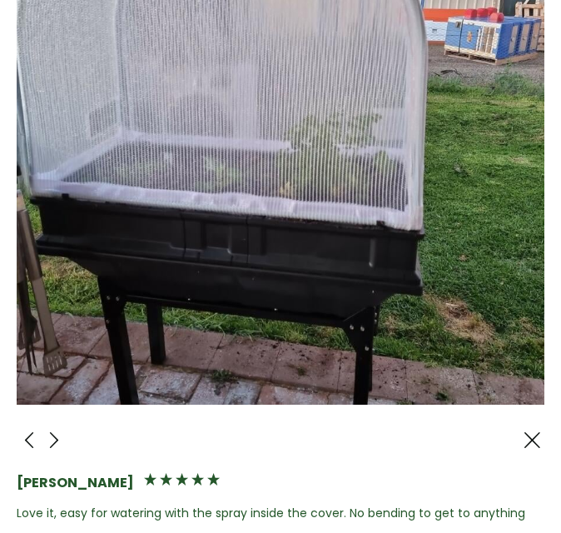
click at [522, 429] on span at bounding box center [532, 439] width 20 height 21
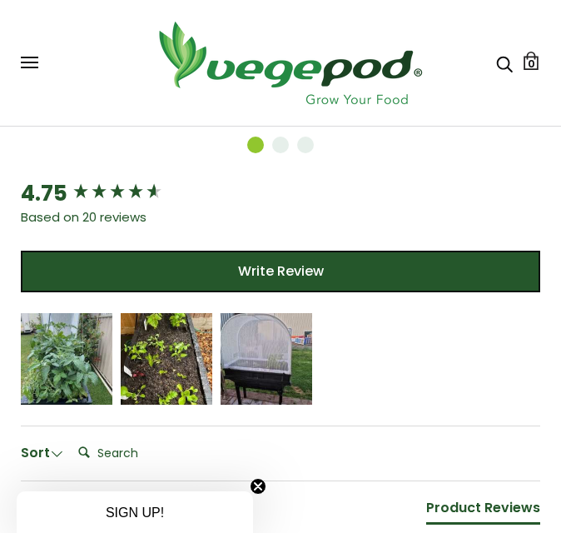
click at [32, 57] on span at bounding box center [29, 58] width 17 height 2
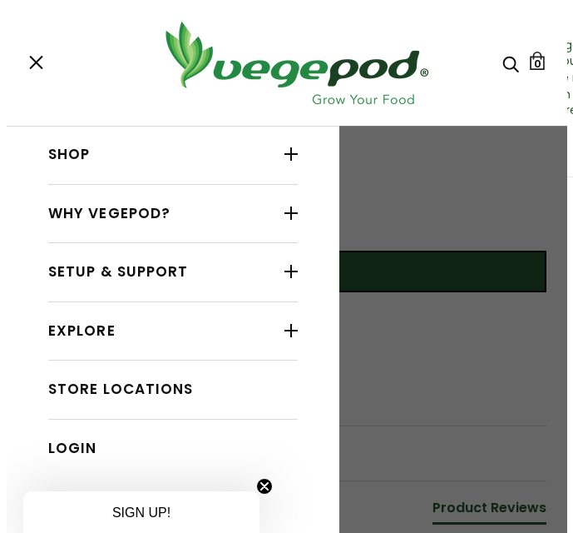
scroll to position [1184, 0]
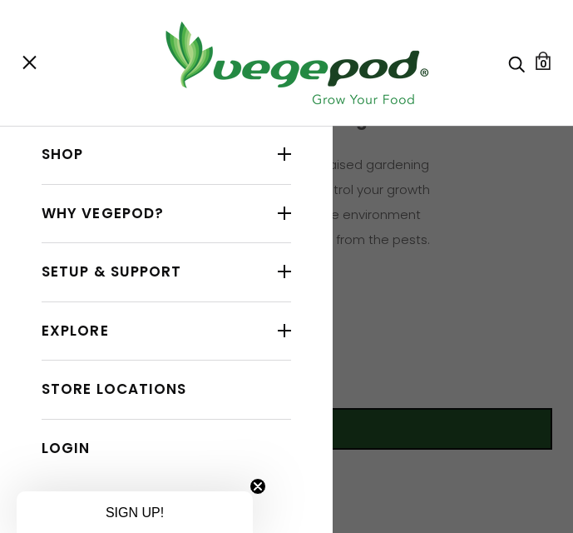
click at [278, 162] on div at bounding box center [284, 154] width 13 height 22
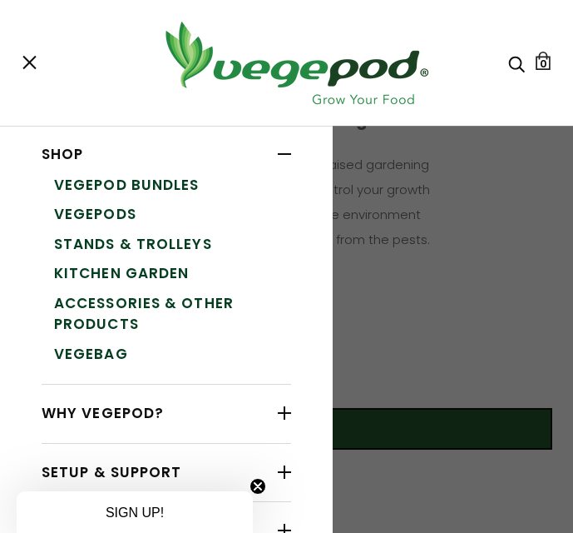
click at [112, 214] on link "Vegepods" at bounding box center [172, 215] width 237 height 30
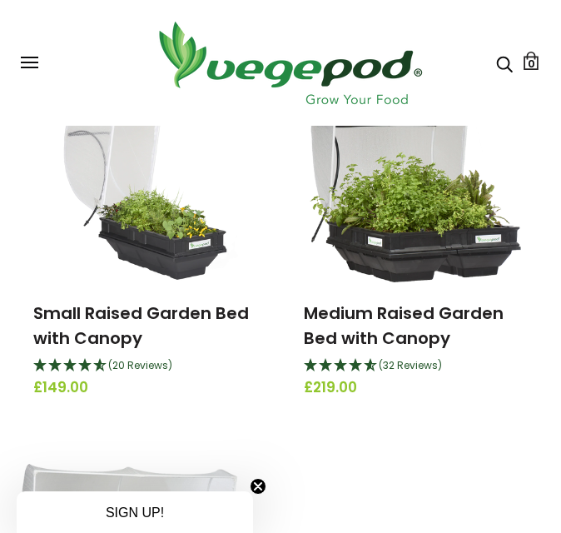
scroll to position [83, 0]
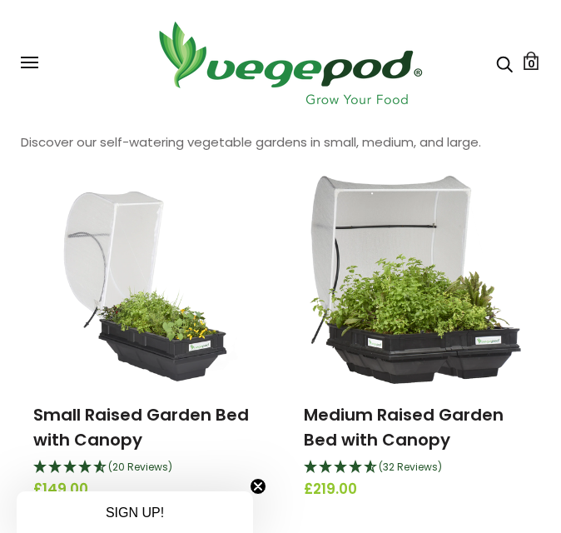
click at [446, 305] on img at bounding box center [415, 280] width 211 height 208
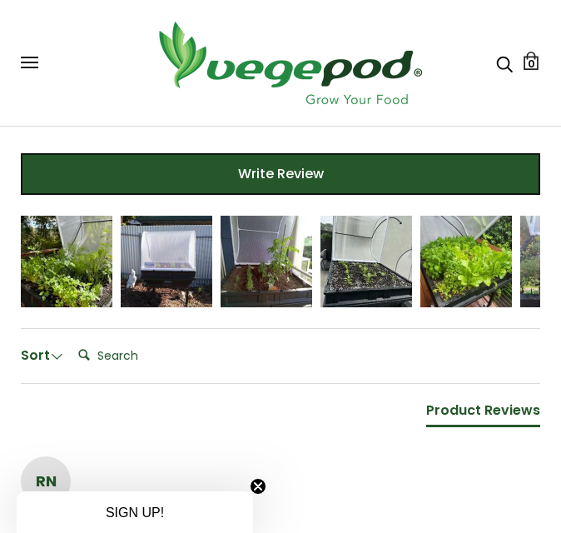
click at [63, 268] on div "Anonymous" at bounding box center [67, 272] width 60 height 12
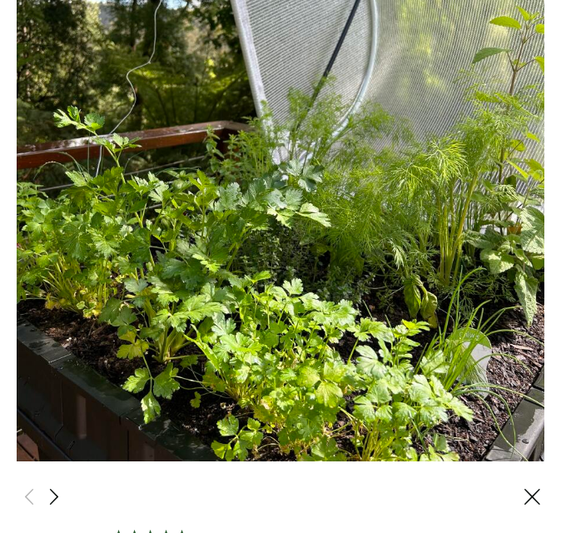
scroll to position [166, 0]
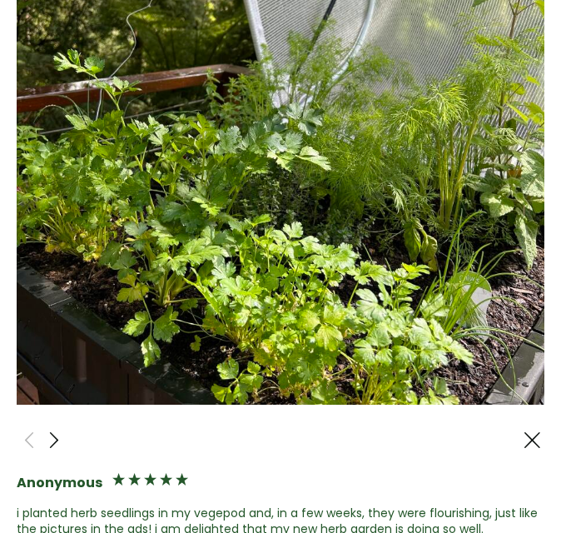
click at [48, 429] on span at bounding box center [54, 439] width 20 height 21
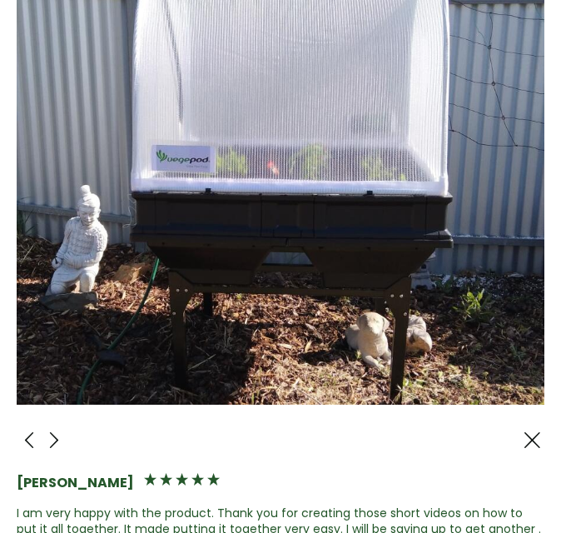
click at [50, 429] on span at bounding box center [54, 439] width 20 height 21
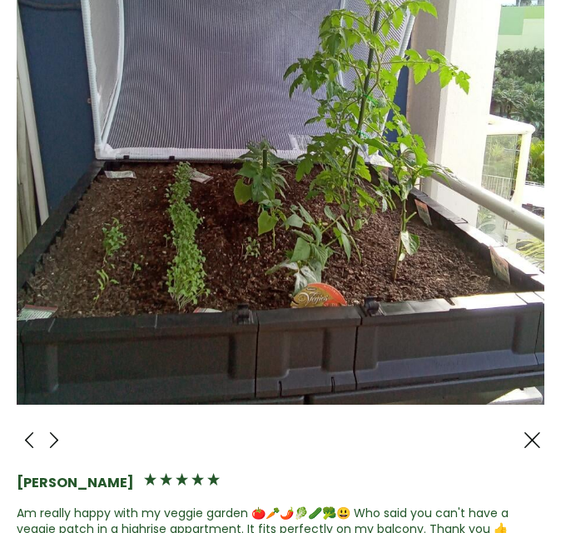
click at [54, 429] on span at bounding box center [54, 439] width 20 height 21
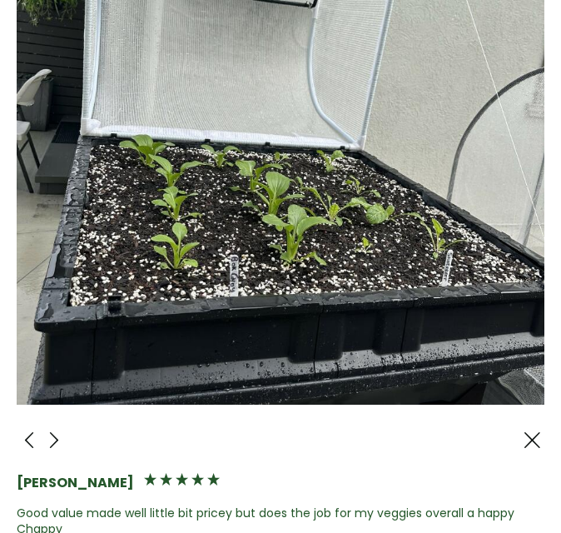
click at [54, 429] on span at bounding box center [54, 439] width 20 height 21
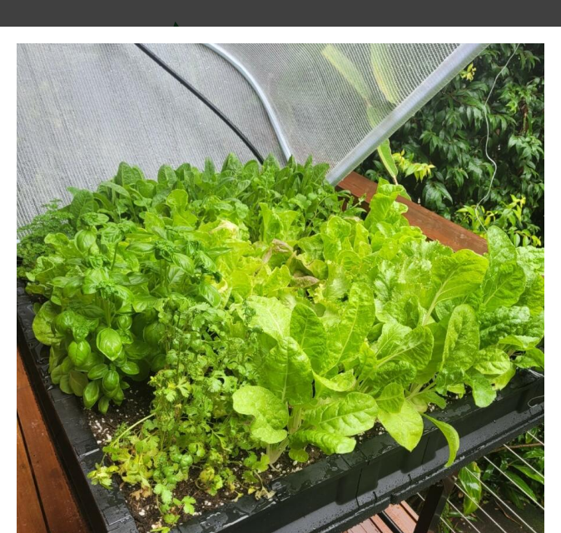
scroll to position [83, 0]
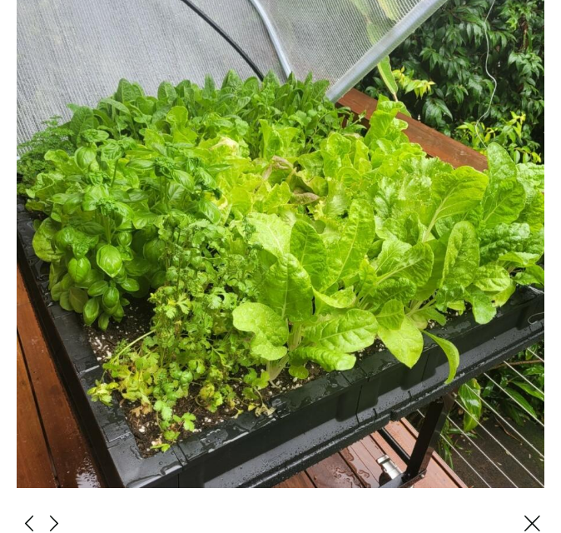
click at [49, 513] on span at bounding box center [54, 523] width 20 height 21
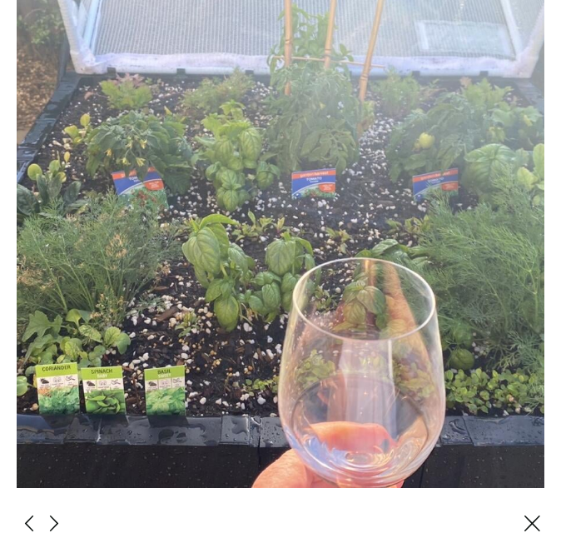
click at [47, 513] on span at bounding box center [54, 523] width 20 height 21
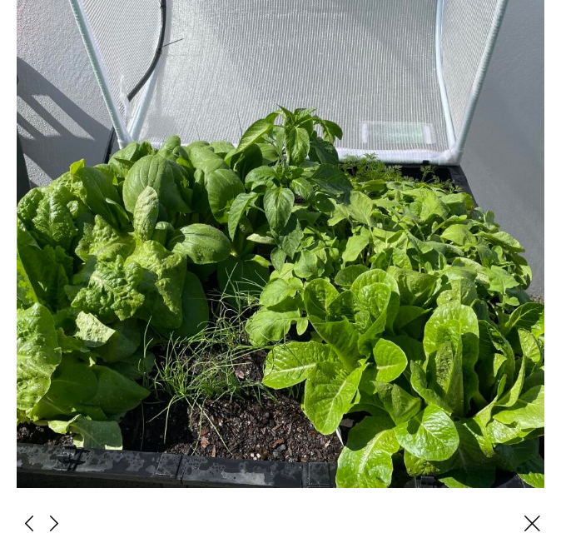
click at [56, 513] on span at bounding box center [54, 523] width 20 height 21
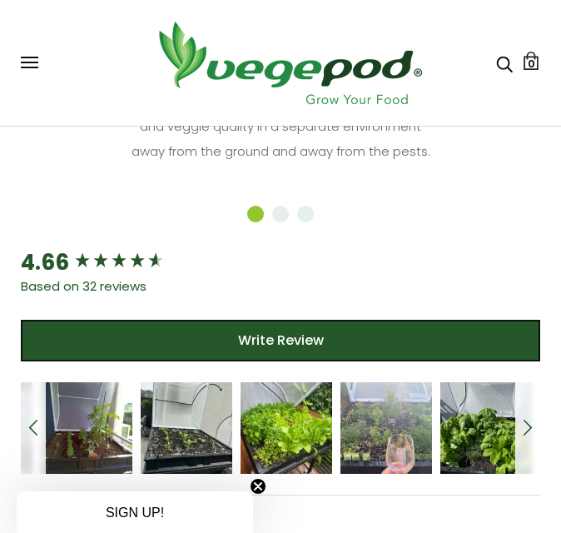
click at [92, 439] on div "Lynn Scott" at bounding box center [86, 438] width 68 height 12
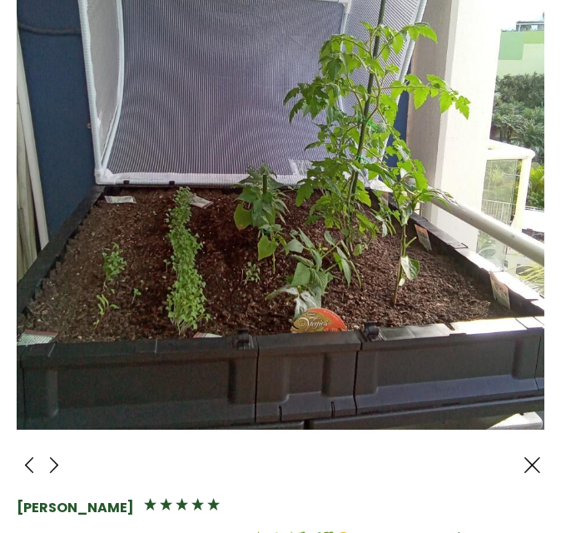
scroll to position [166, 0]
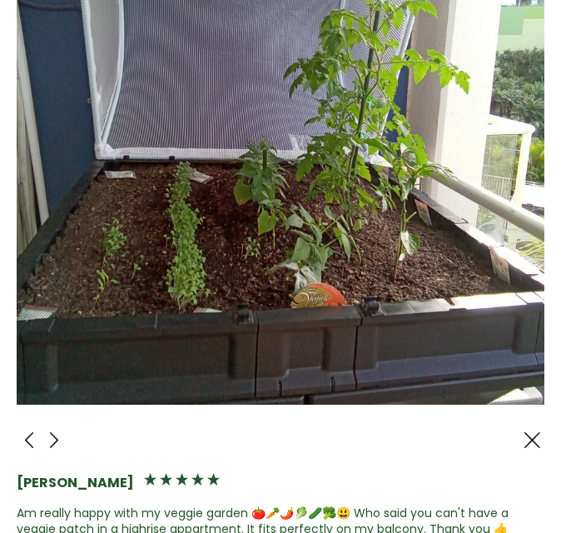
click at [50, 432] on span at bounding box center [54, 439] width 20 height 21
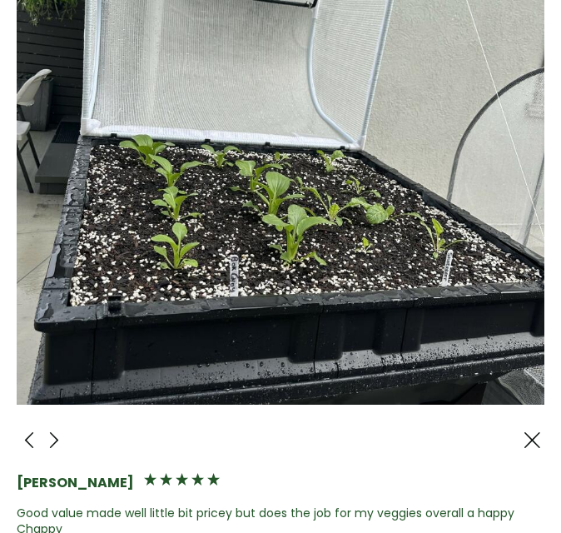
click at [50, 431] on span at bounding box center [54, 439] width 20 height 21
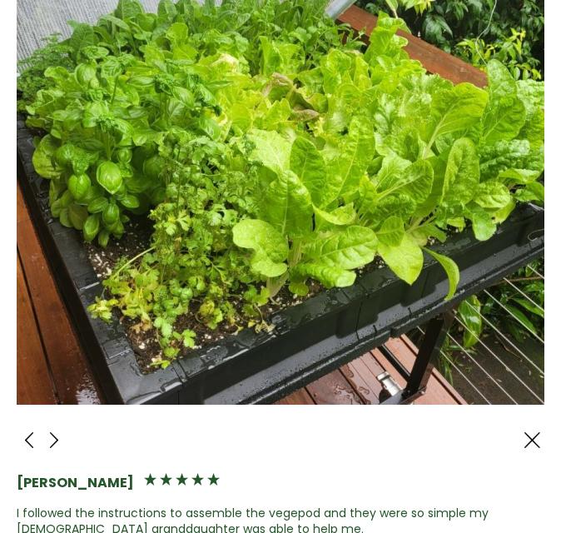
click at [49, 433] on span at bounding box center [54, 439] width 20 height 21
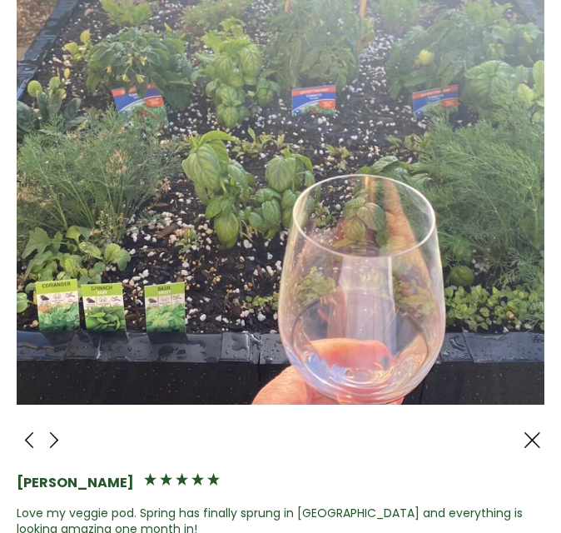
click at [52, 436] on span at bounding box center [54, 439] width 20 height 21
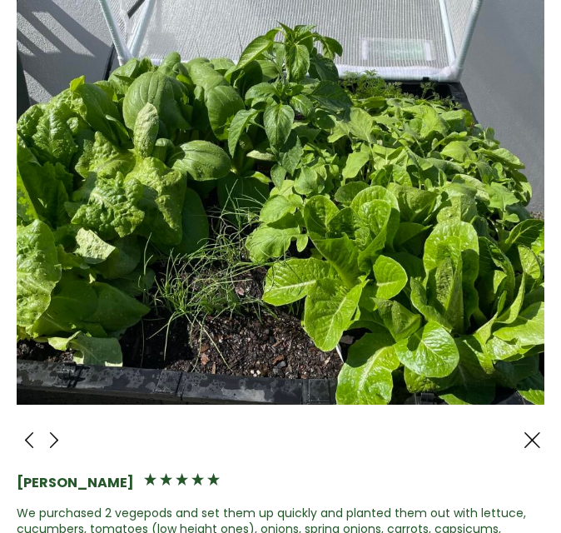
click at [52, 433] on span at bounding box center [54, 439] width 20 height 21
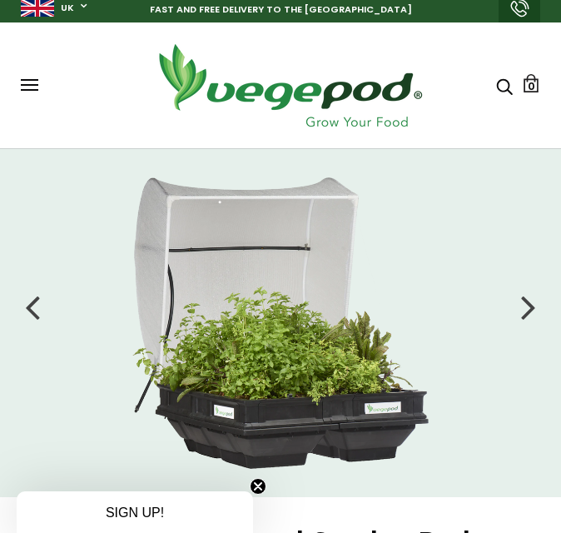
scroll to position [0, 0]
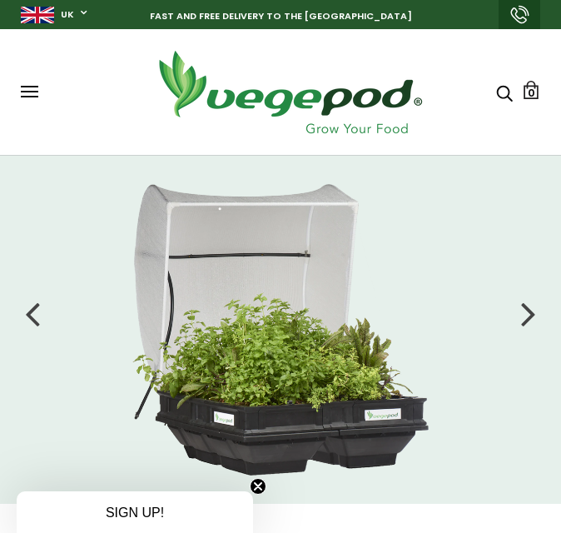
click at [532, 310] on div at bounding box center [528, 313] width 15 height 42
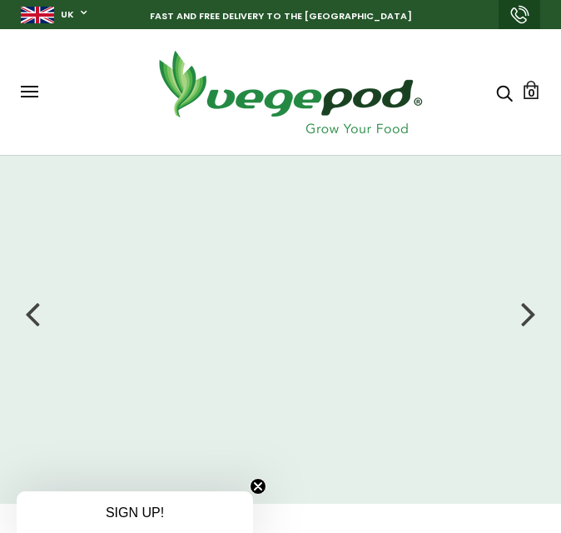
click at [524, 313] on div at bounding box center [528, 313] width 15 height 42
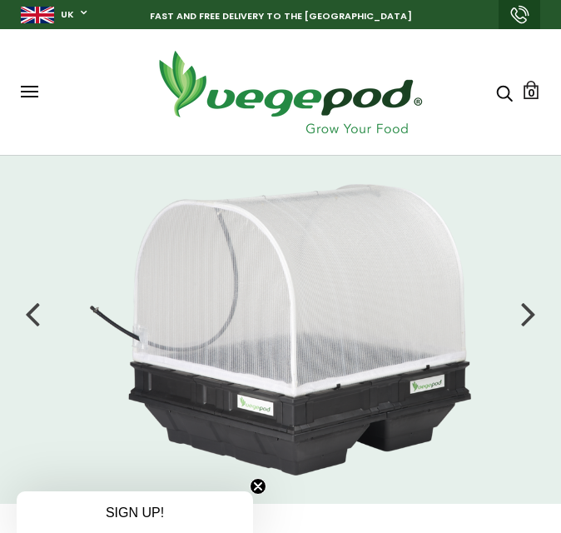
click at [524, 313] on div at bounding box center [528, 313] width 15 height 42
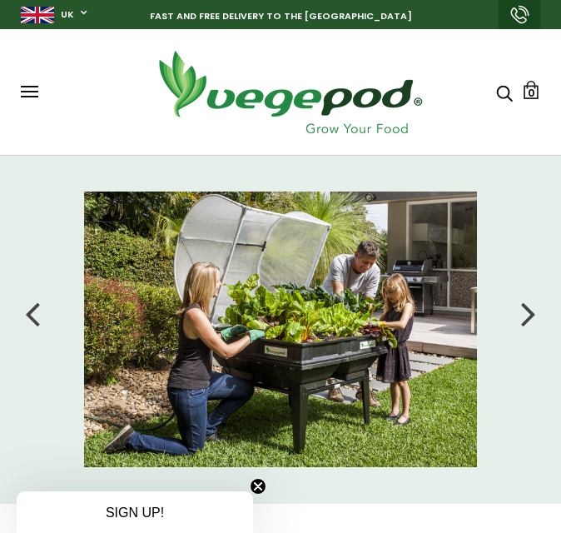
drag, startPoint x: 547, startPoint y: 215, endPoint x: 521, endPoint y: 121, distance: 97.5
click at [547, 215] on li at bounding box center [280, 328] width 561 height 275
